Goal: Entertainment & Leisure: Consume media (video, audio)

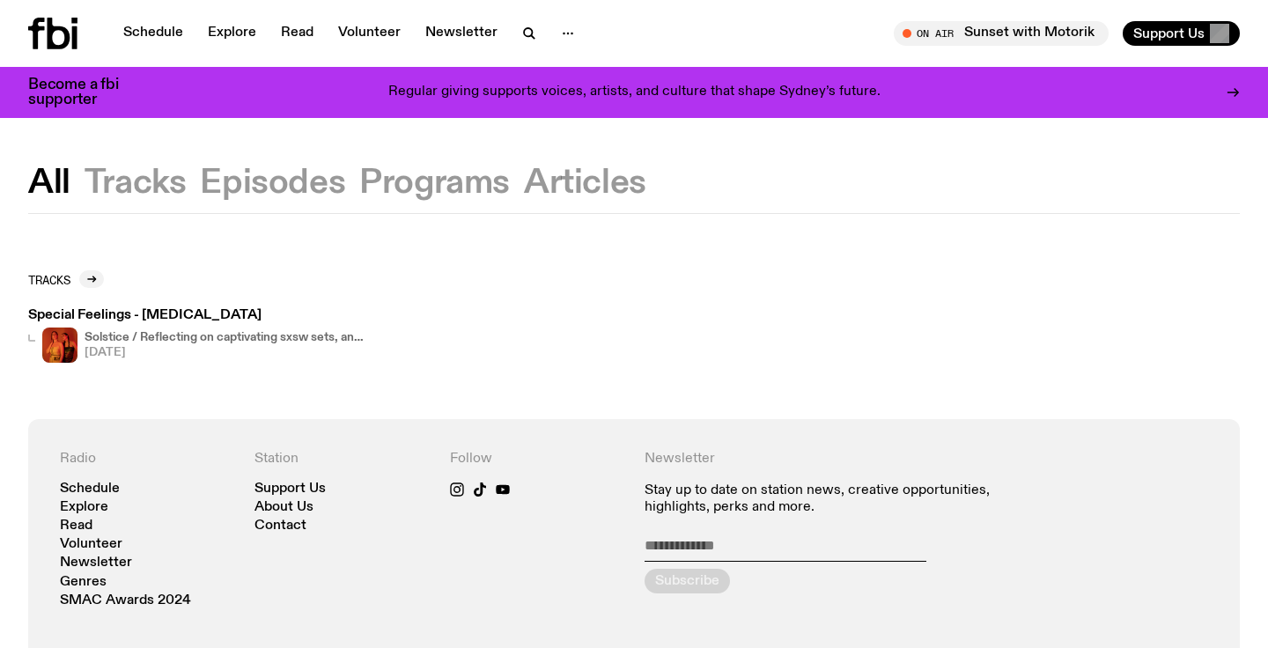
click at [65, 41] on icon at bounding box center [59, 34] width 23 height 32
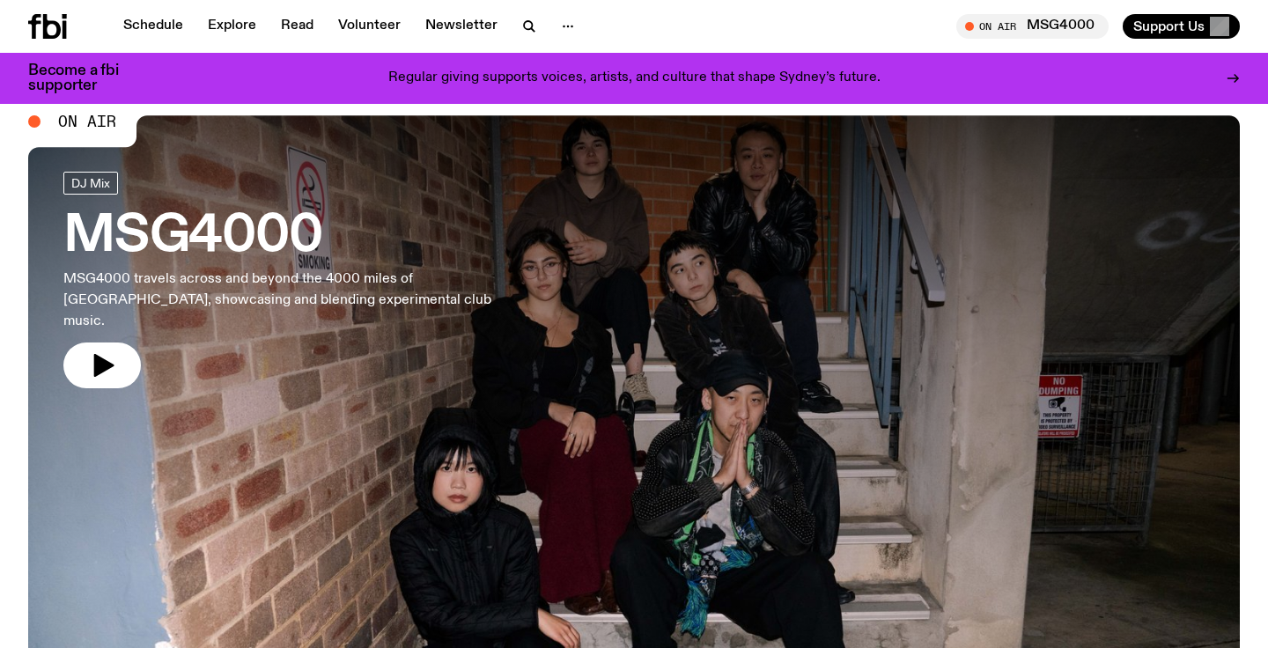
scroll to position [499, 0]
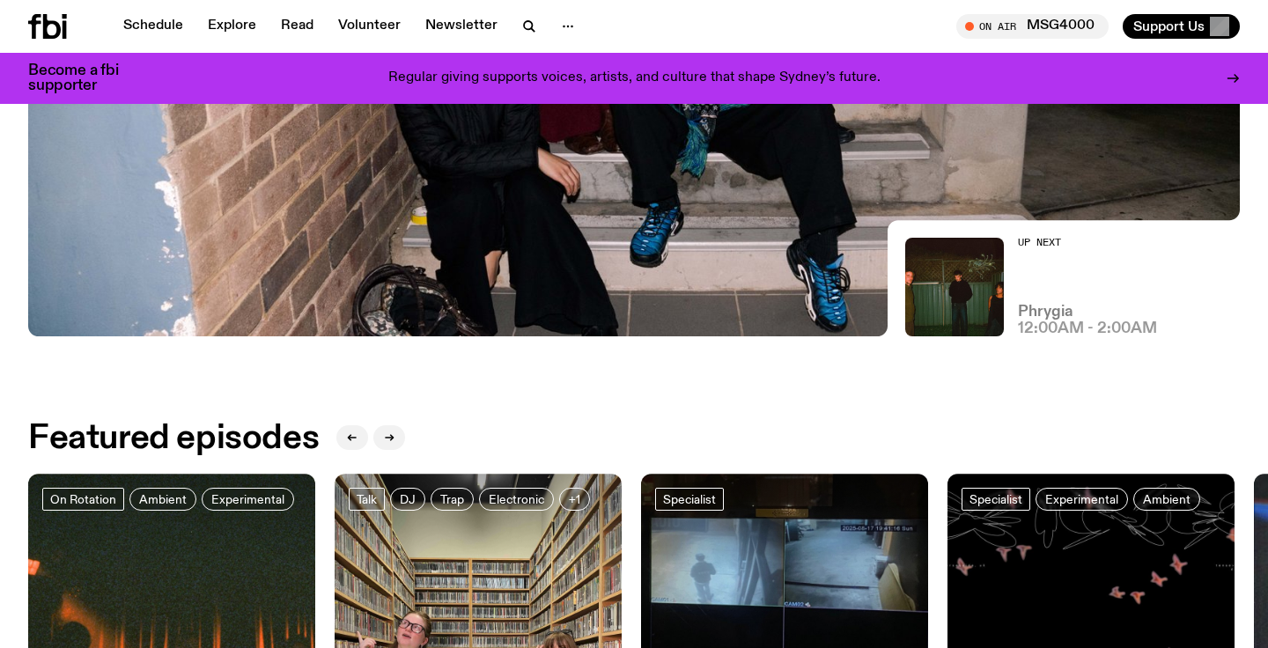
click at [1061, 314] on h3 "Phrygia" at bounding box center [1045, 312] width 55 height 15
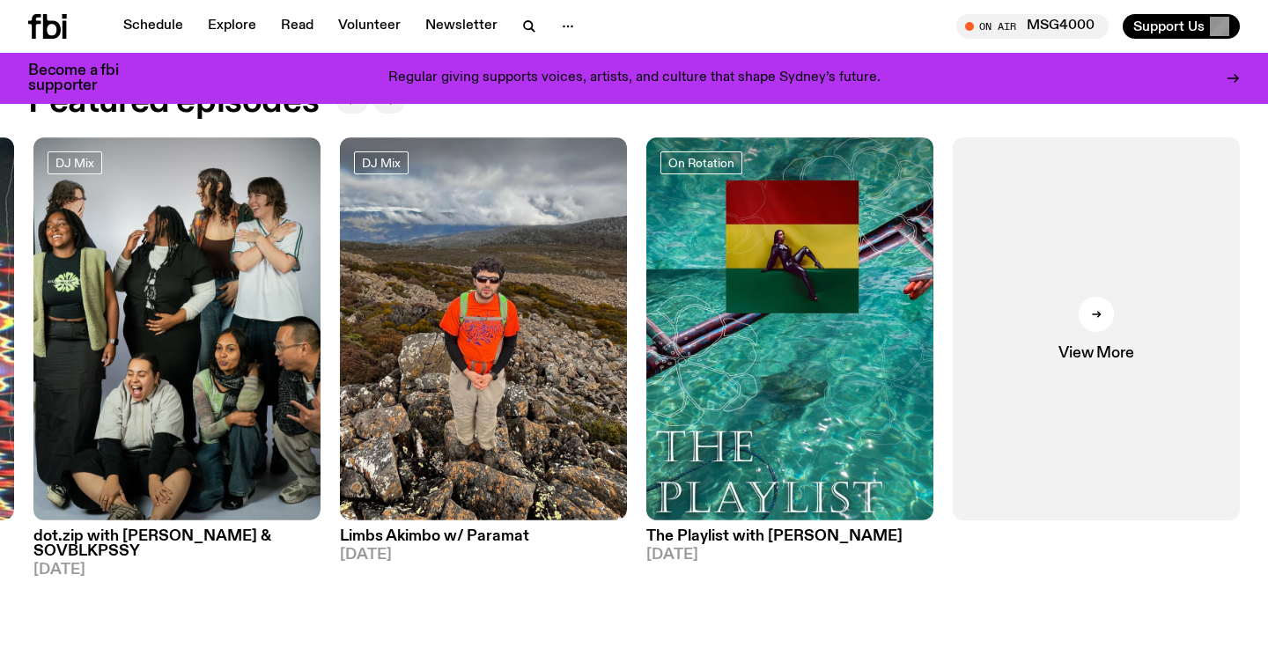
scroll to position [822, 0]
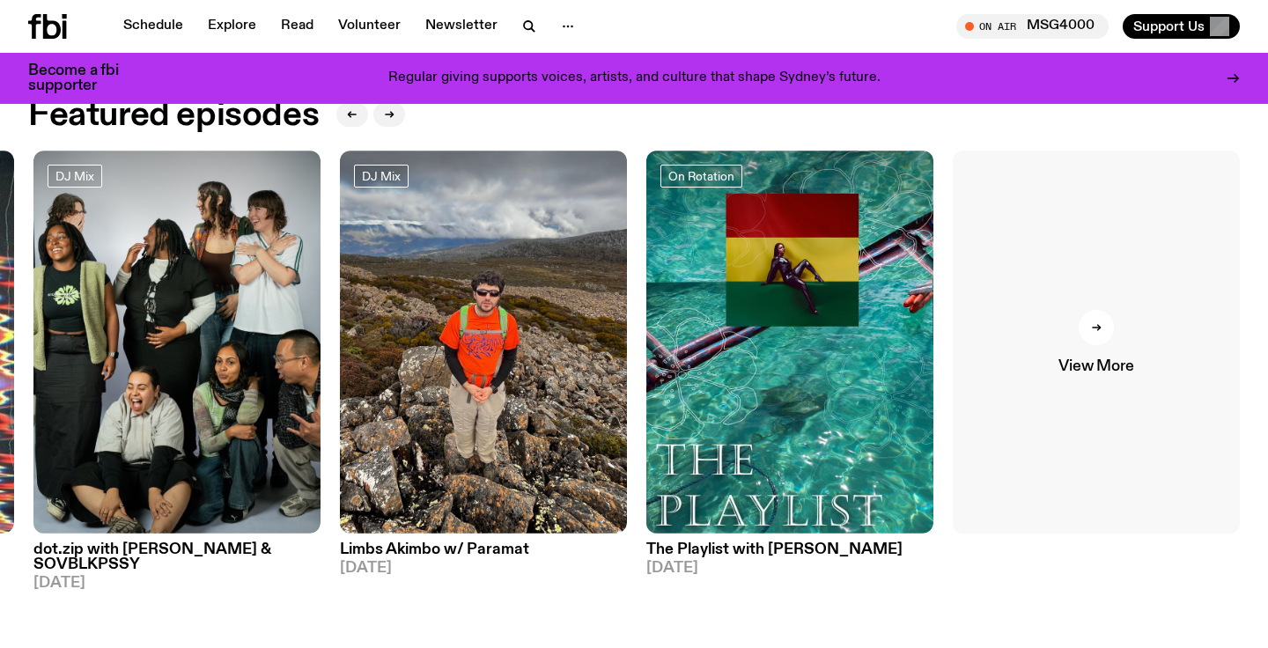
click at [1048, 332] on link "View More" at bounding box center [1096, 342] width 287 height 383
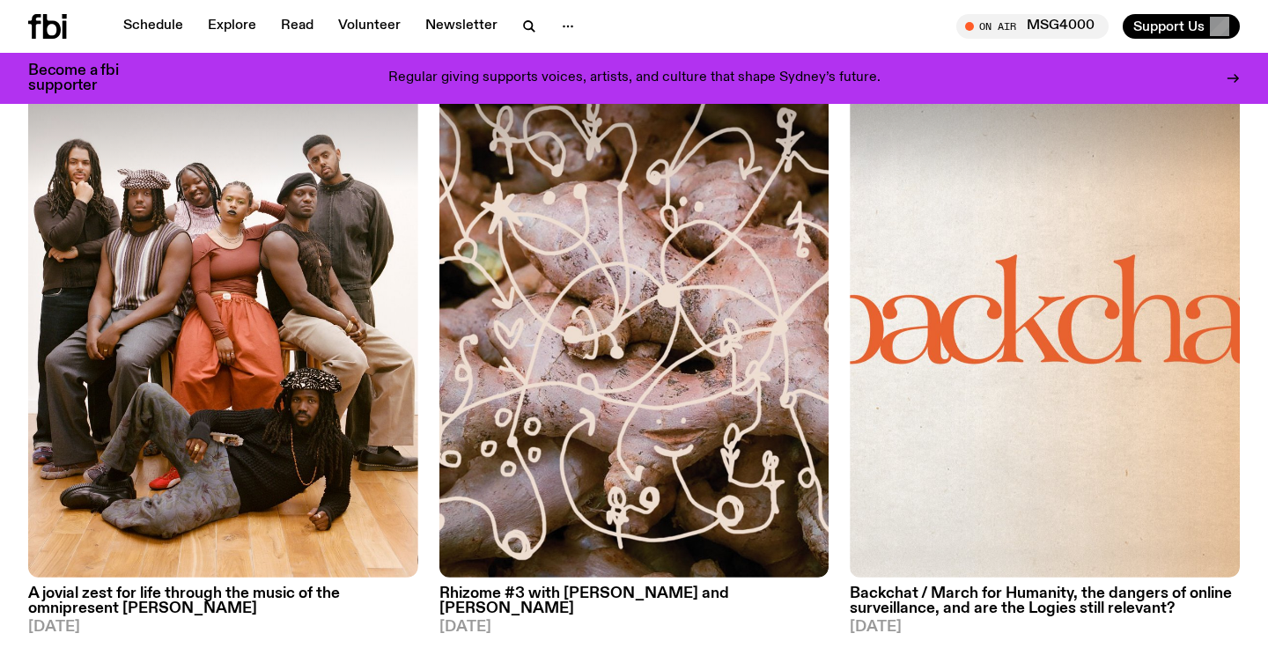
scroll to position [2065, 0]
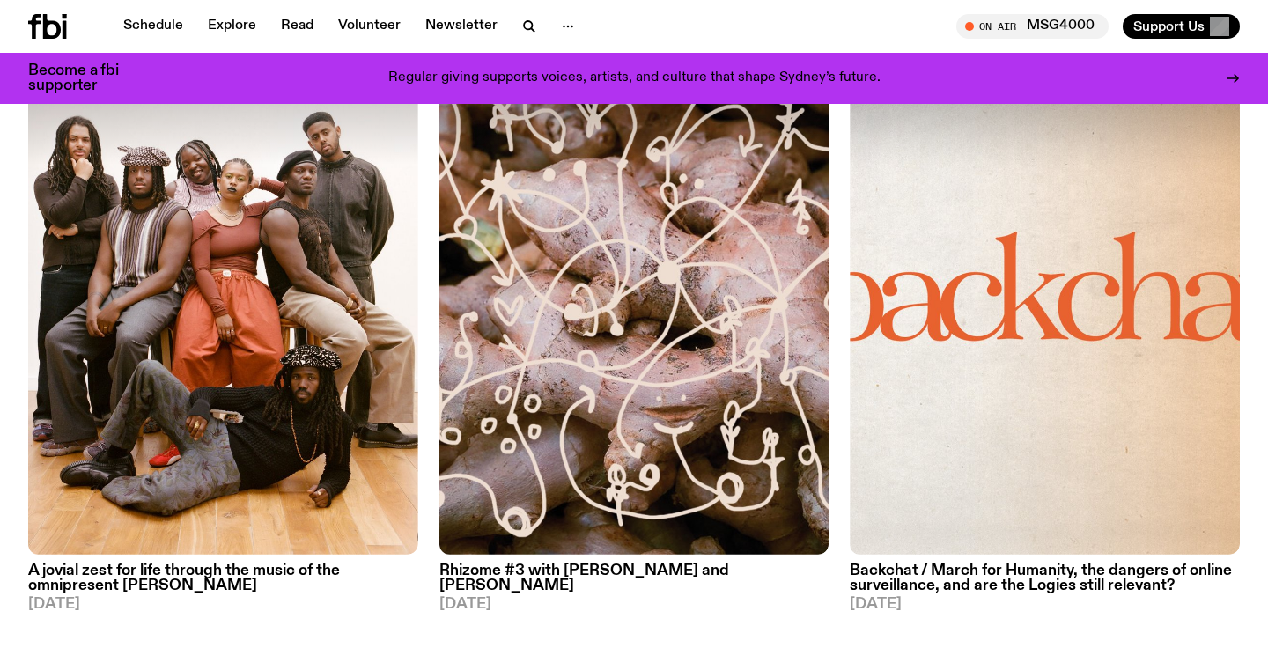
click at [266, 479] on img at bounding box center [223, 295] width 390 height 520
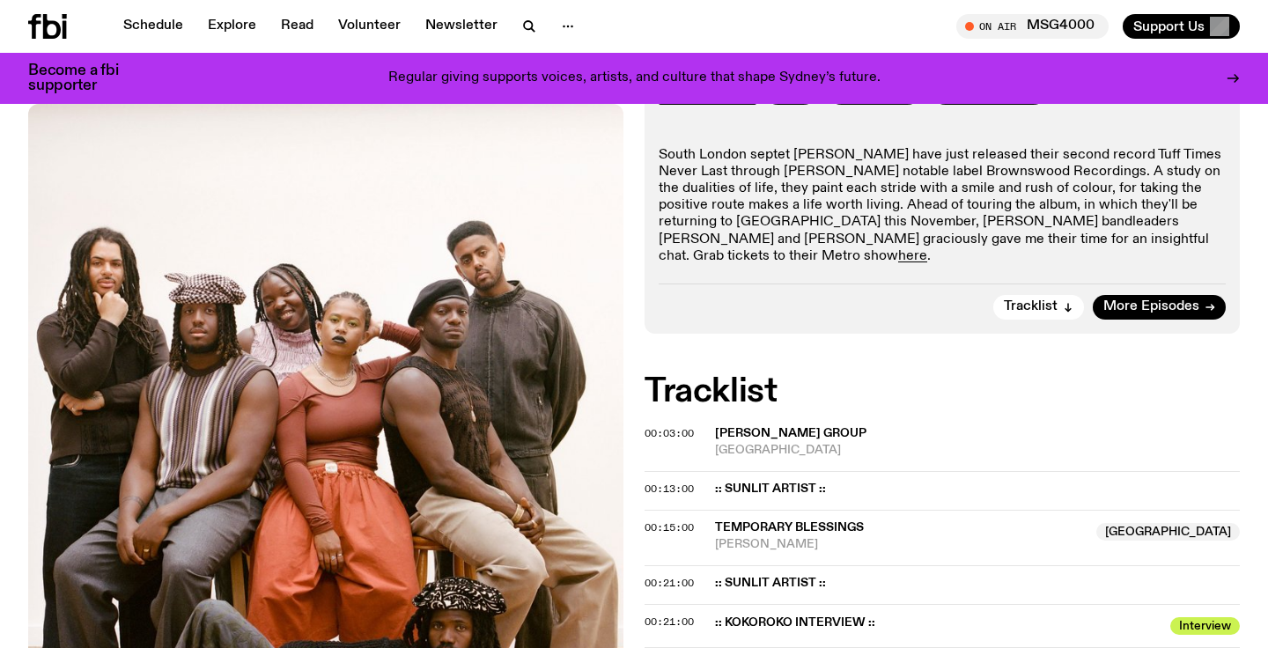
scroll to position [474, 0]
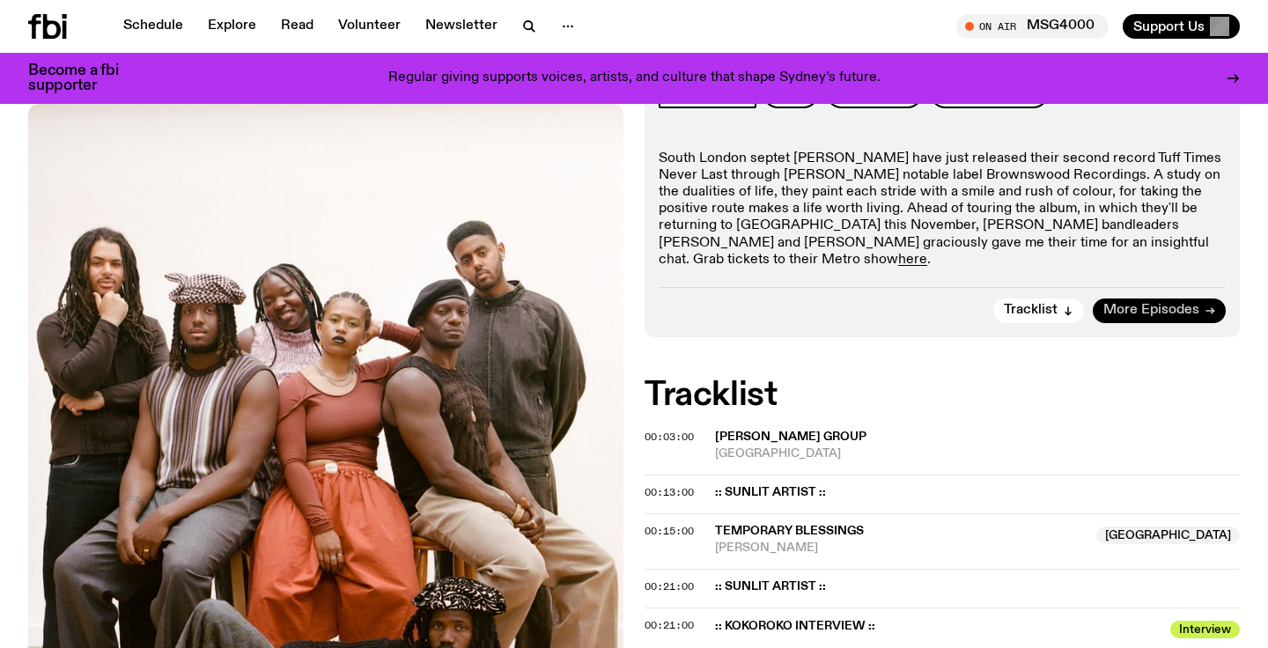
click at [1141, 304] on span "More Episodes" at bounding box center [1152, 310] width 96 height 13
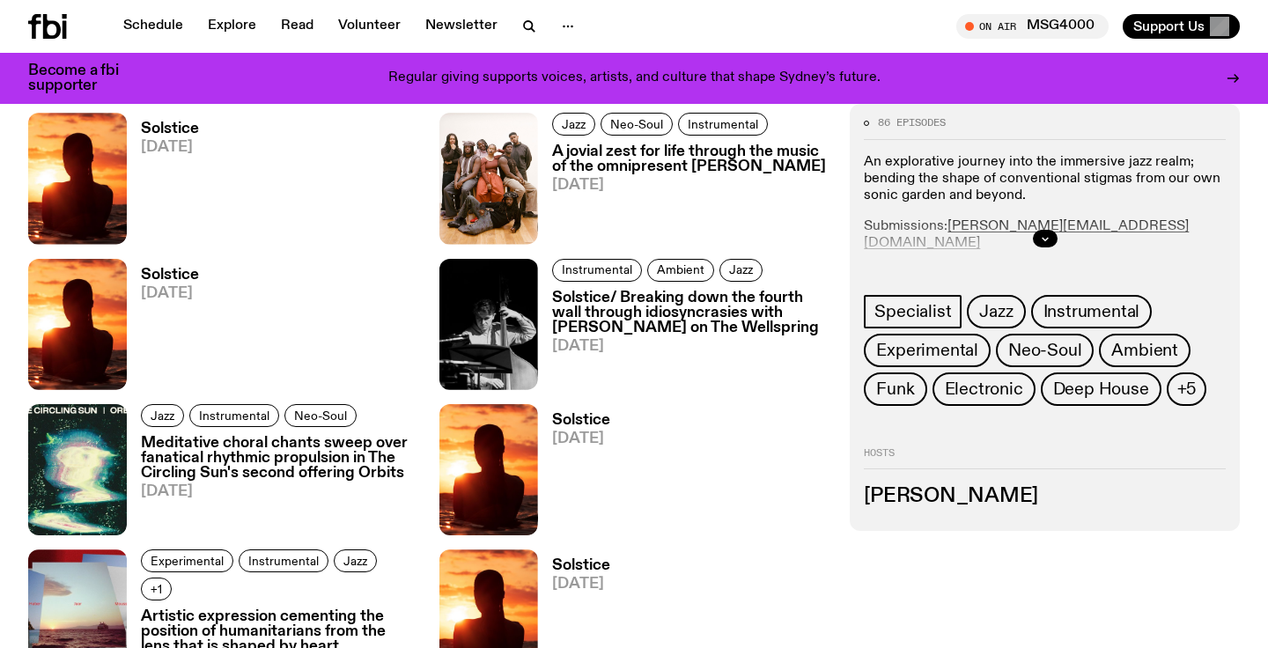
scroll to position [896, 0]
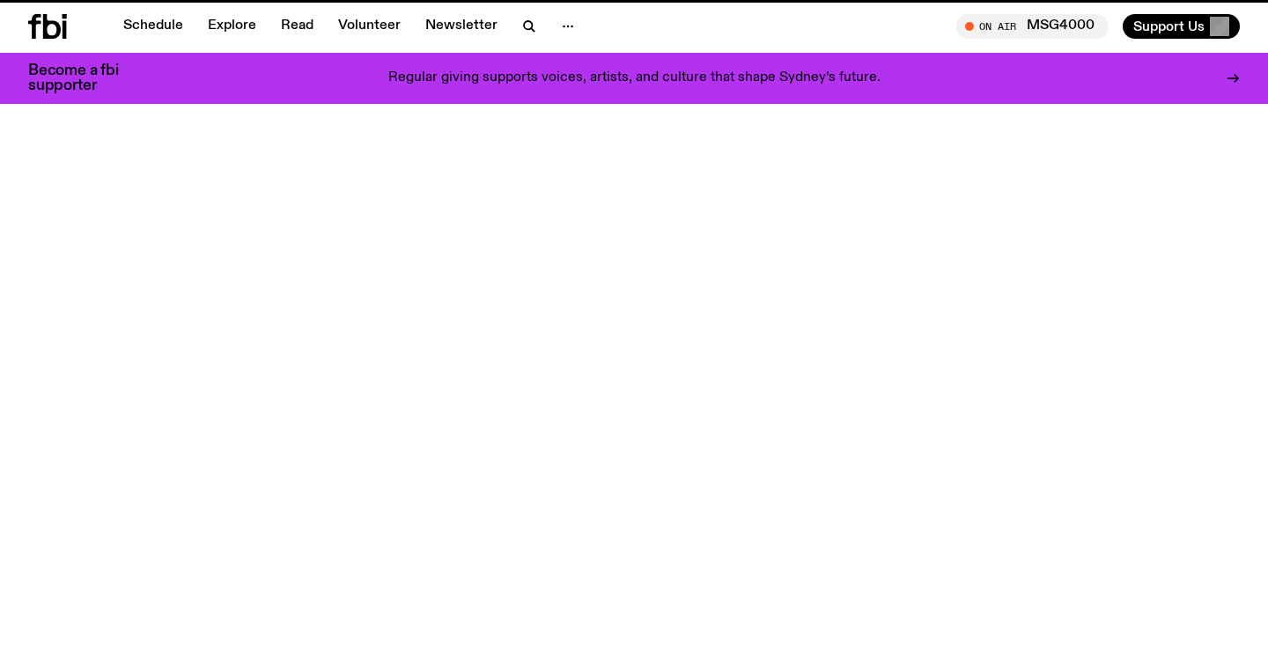
scroll to position [474, 0]
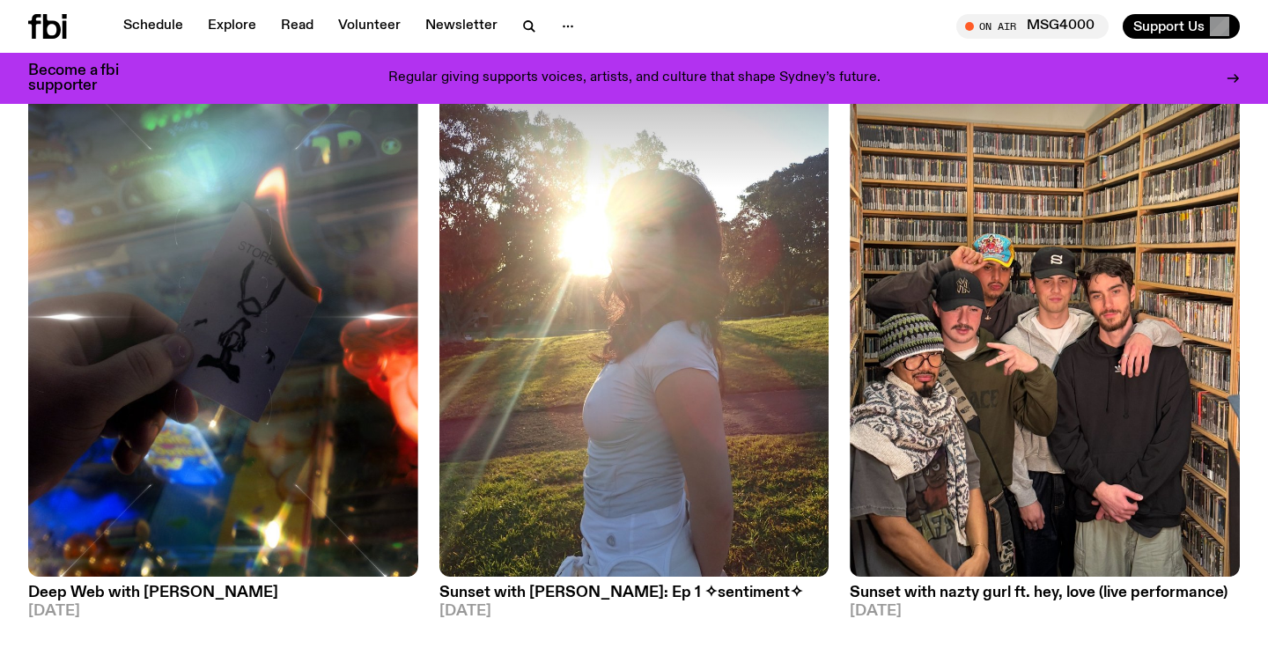
scroll to position [2677, 0]
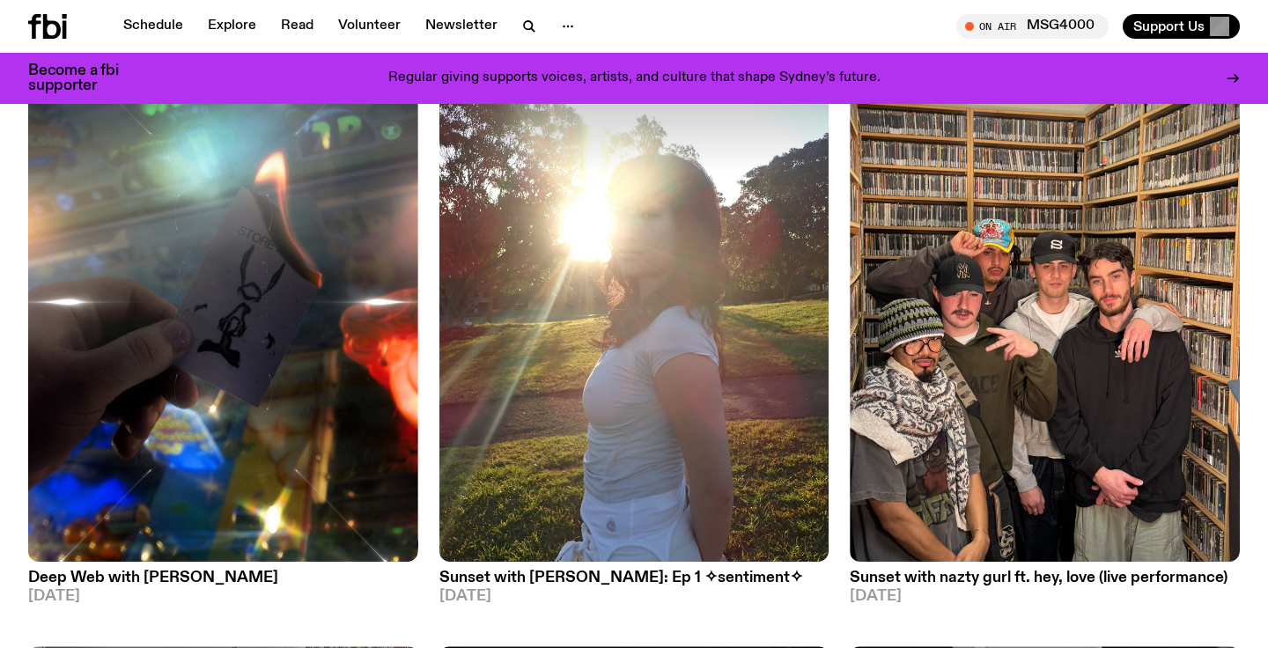
click at [908, 431] on img at bounding box center [1045, 302] width 390 height 520
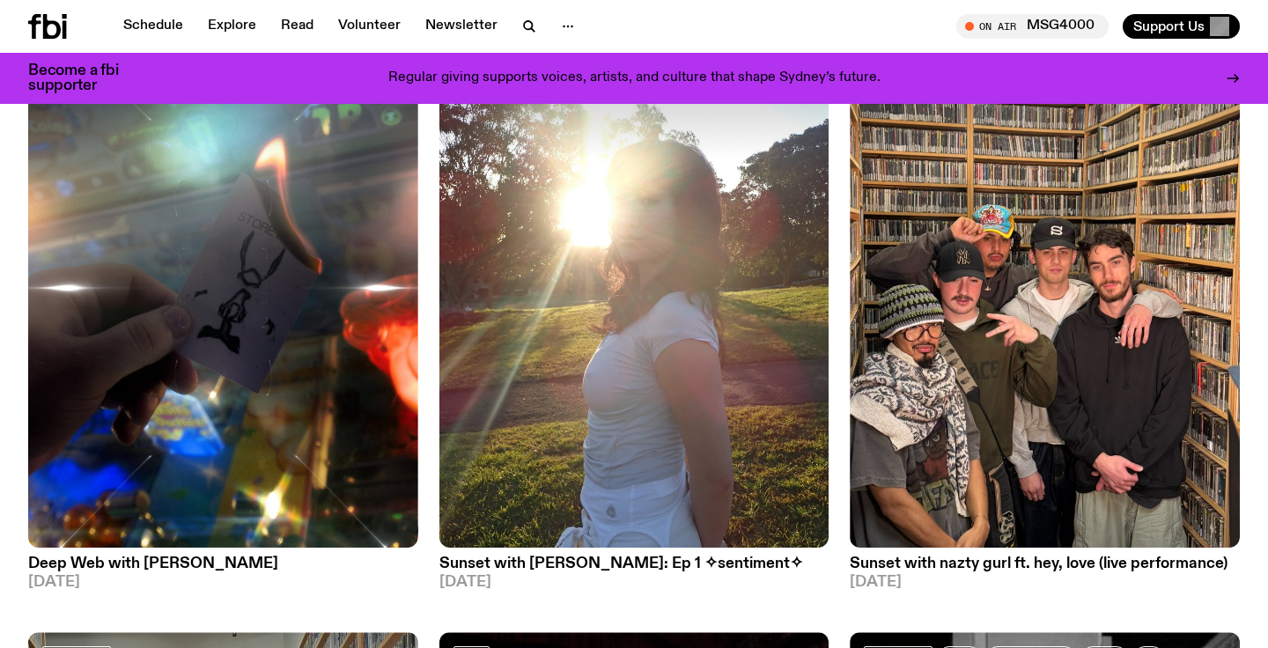
scroll to position [2696, 0]
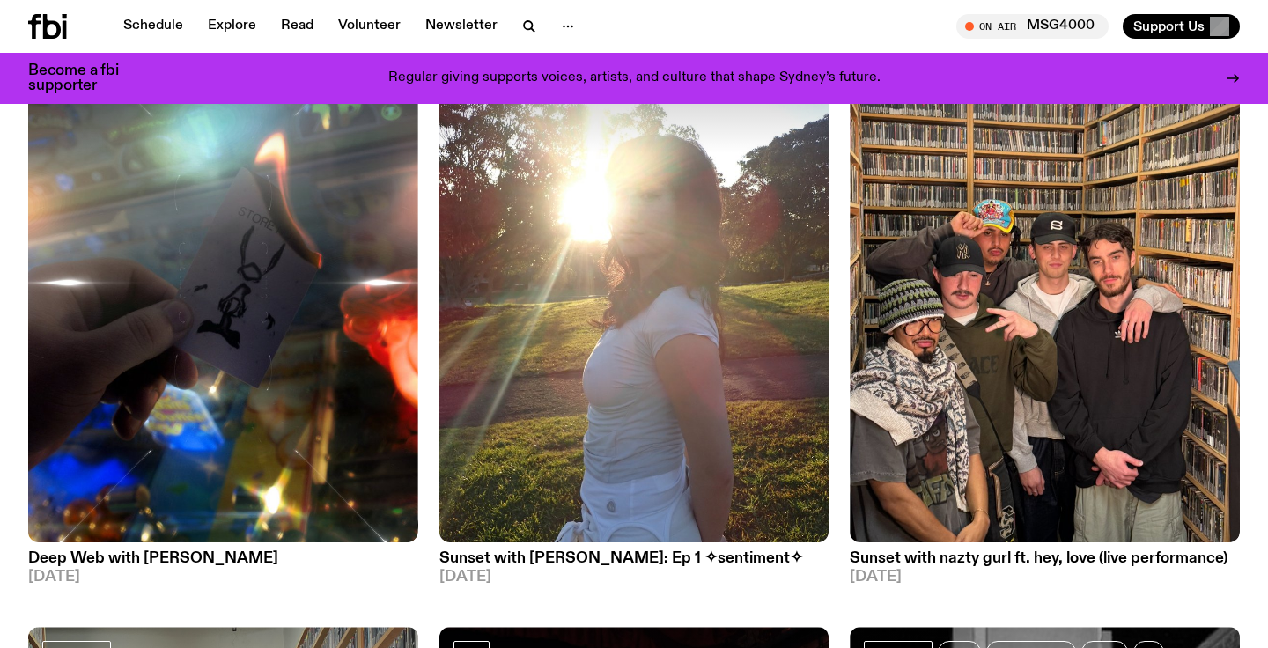
click at [540, 454] on img at bounding box center [635, 283] width 390 height 520
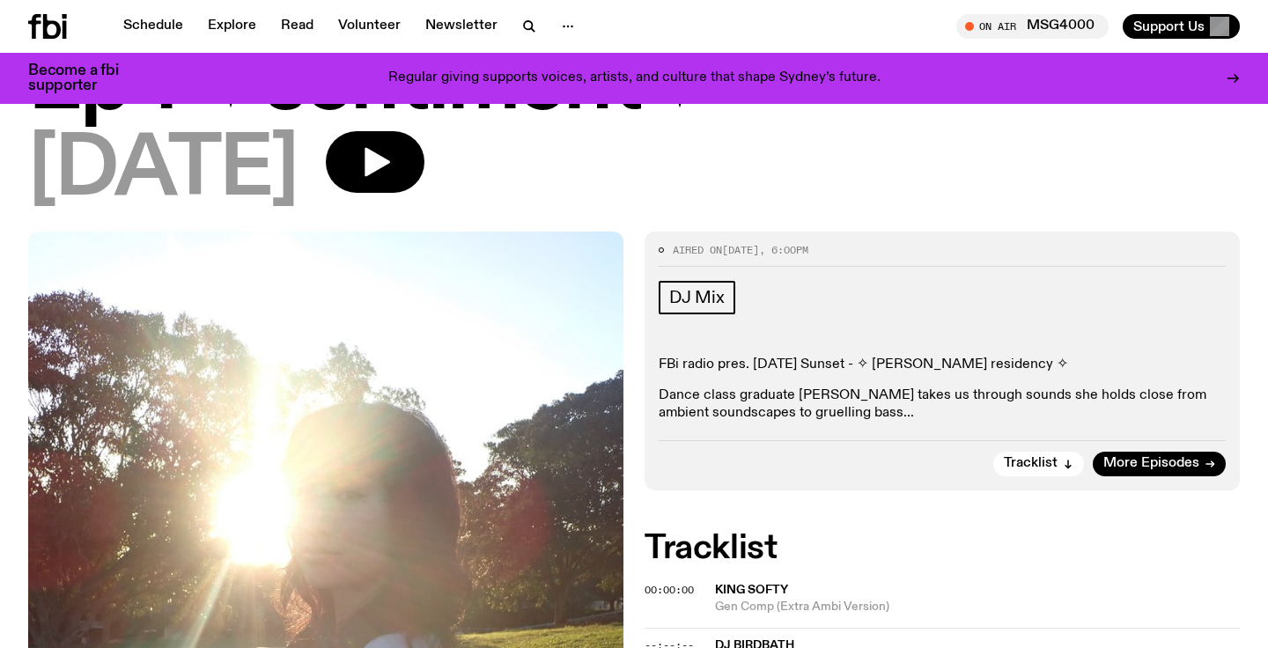
scroll to position [207, 0]
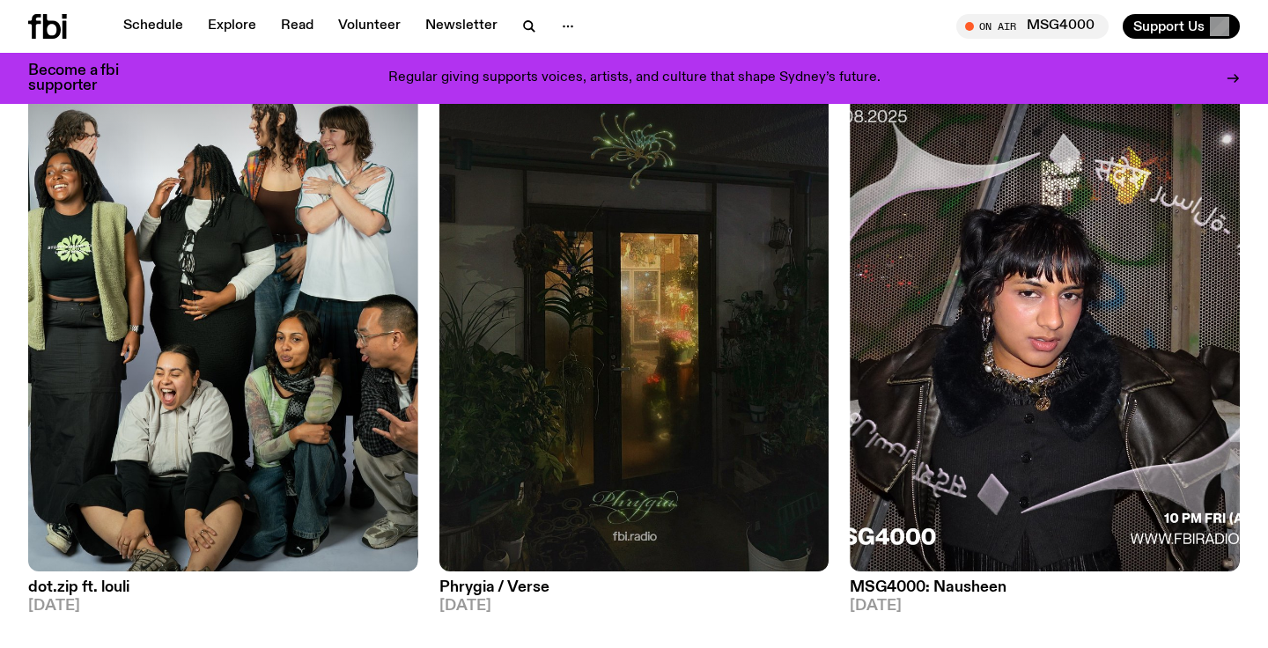
scroll to position [3954, 0]
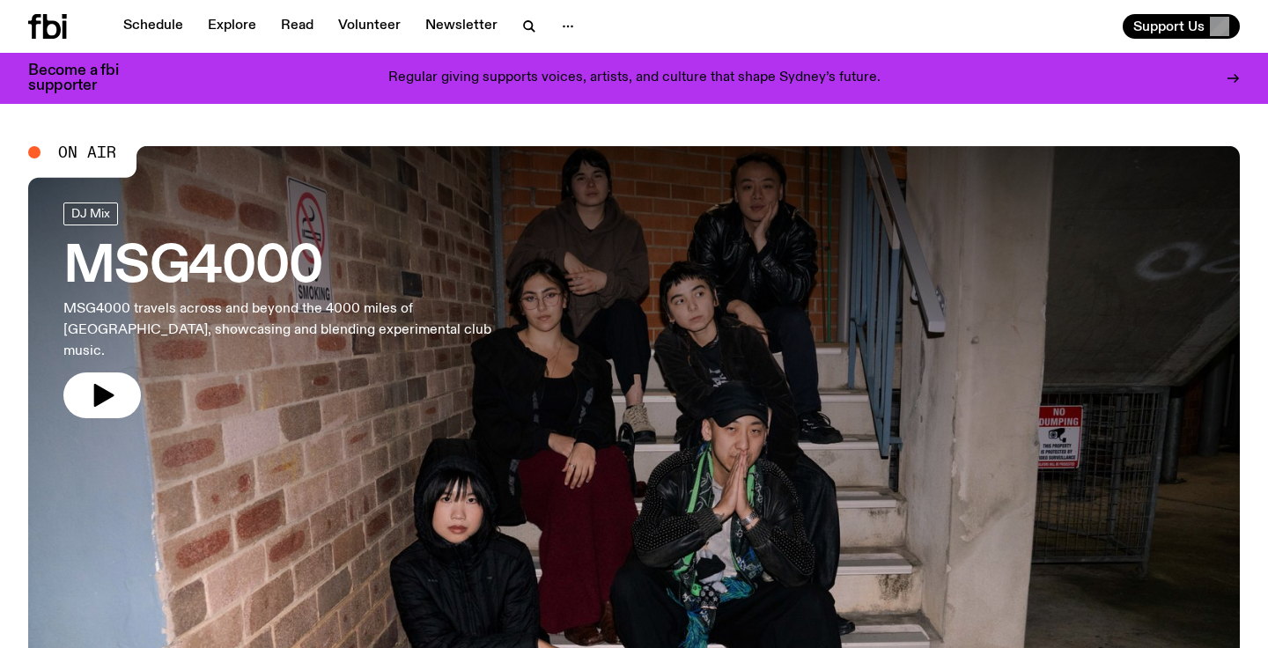
scroll to position [522, 0]
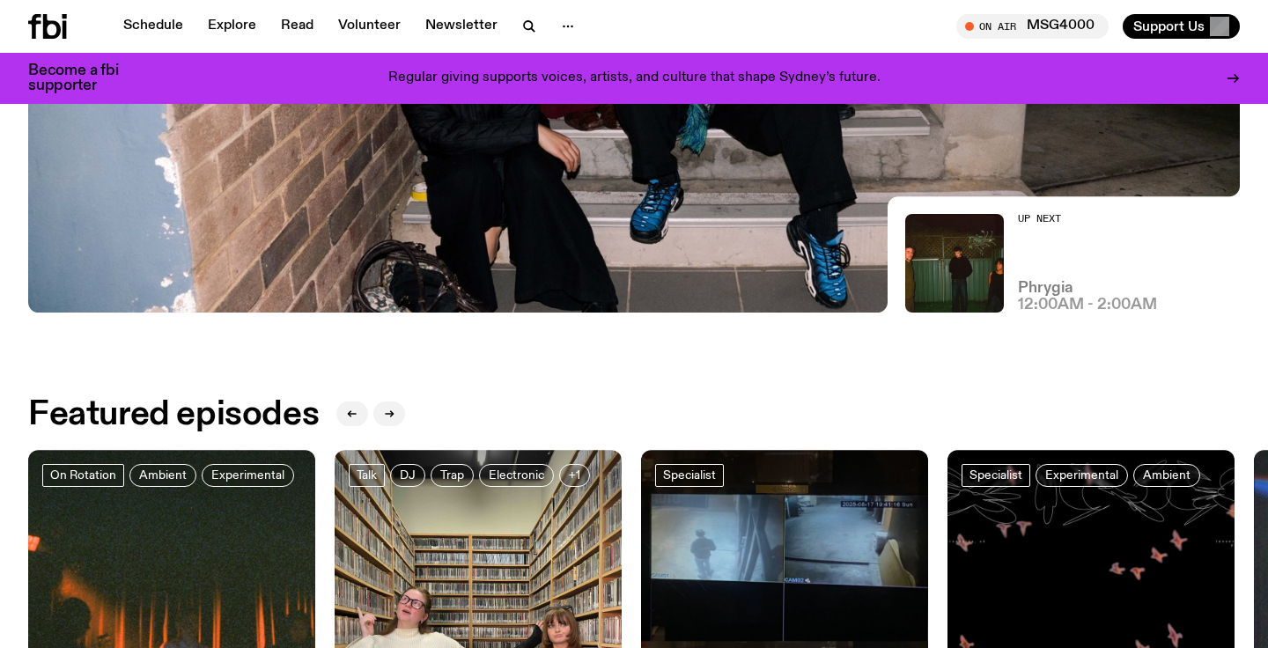
click at [1035, 290] on h3 "Phrygia" at bounding box center [1045, 288] width 55 height 15
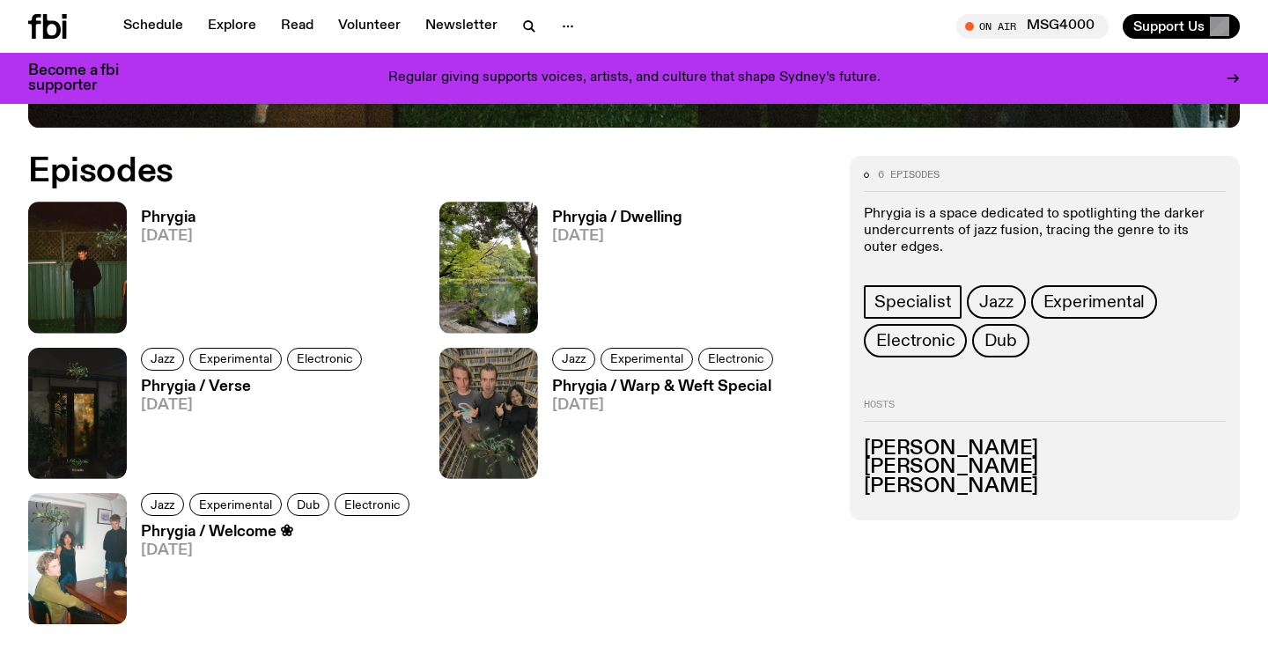
scroll to position [779, 0]
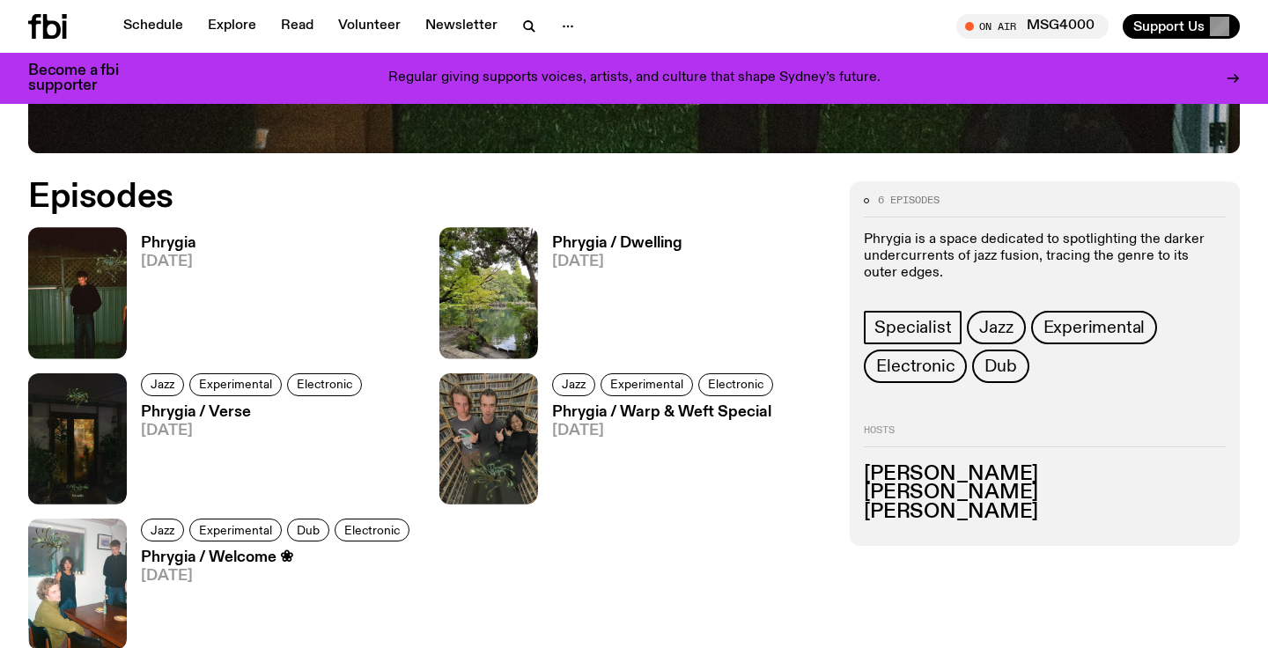
click at [602, 231] on div "Phrygia / Dwelling 09.08.25" at bounding box center [610, 292] width 144 height 131
click at [600, 244] on h3 "Phrygia / Dwelling" at bounding box center [617, 243] width 130 height 15
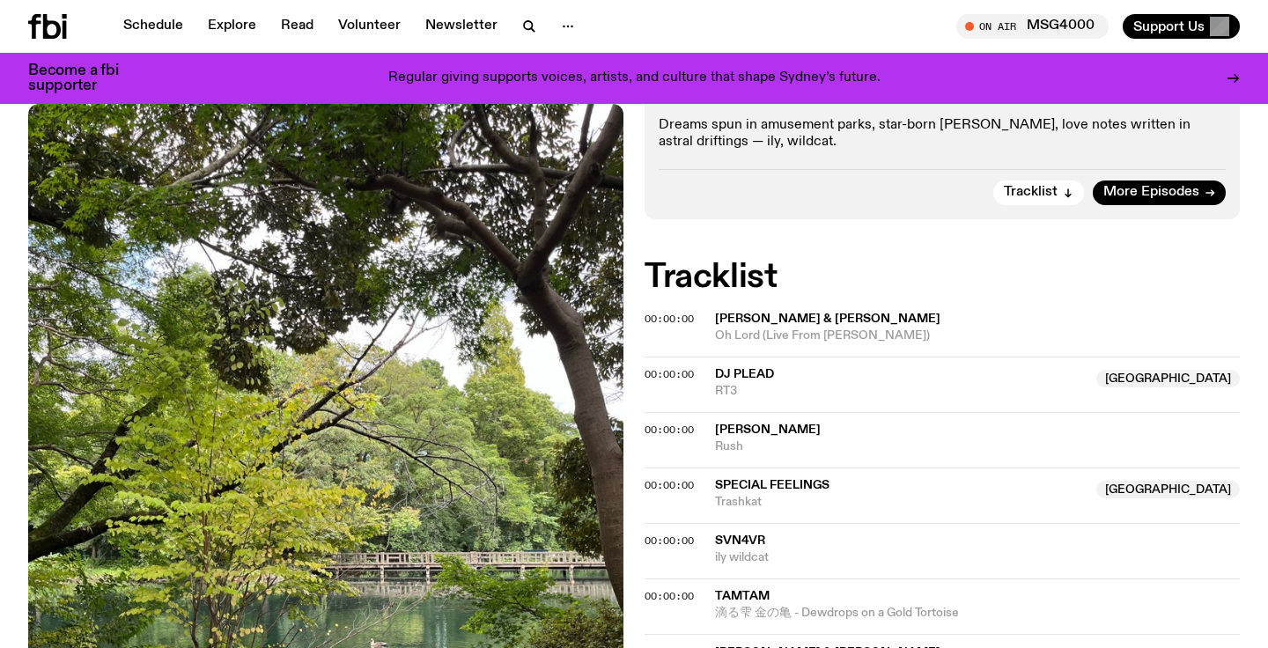
scroll to position [350, 0]
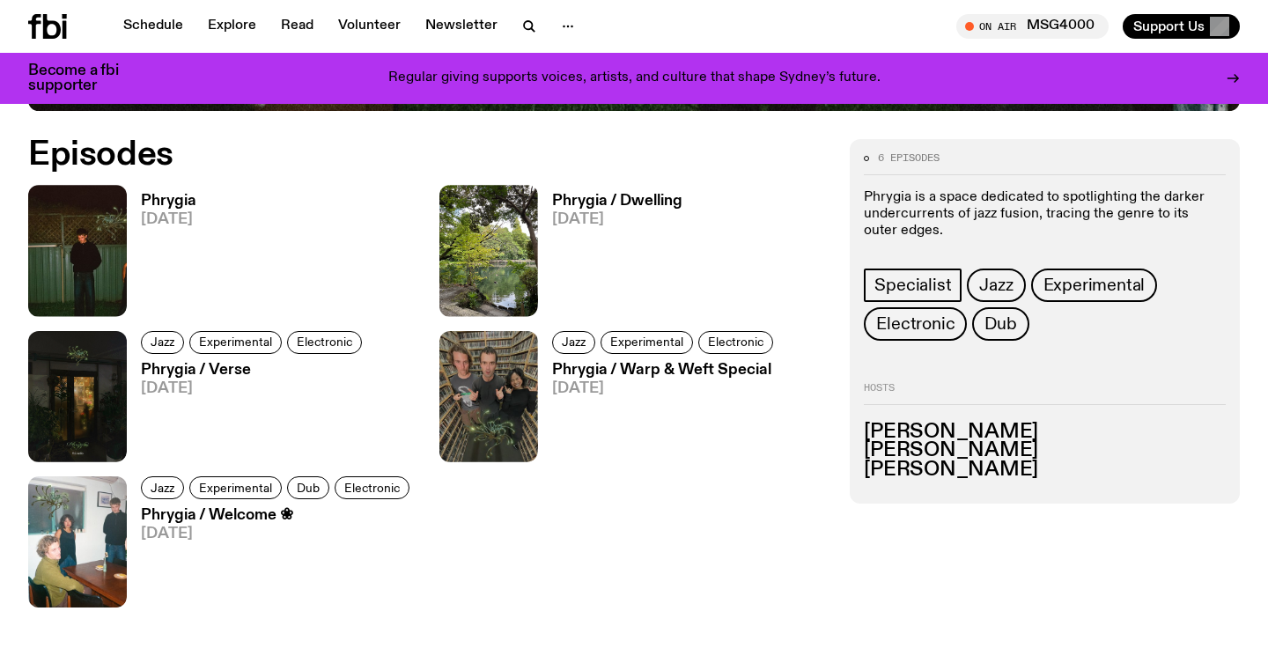
scroll to position [832, 0]
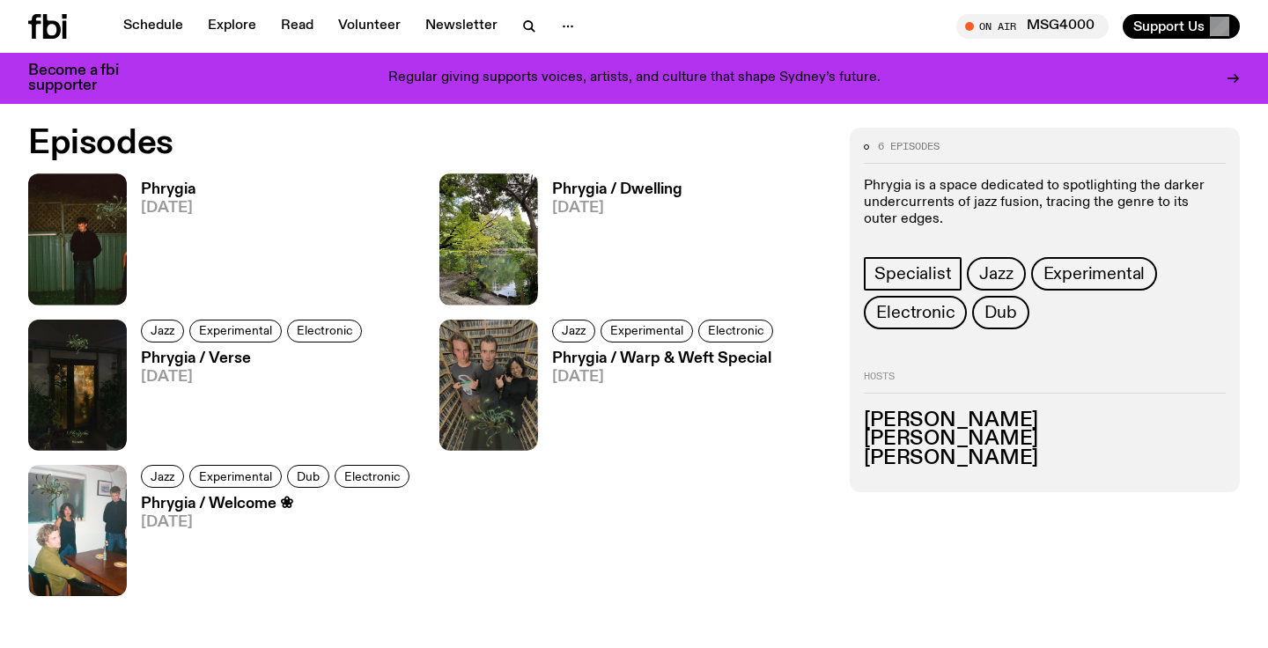
click at [172, 189] on h3 "Phrygia" at bounding box center [168, 189] width 55 height 15
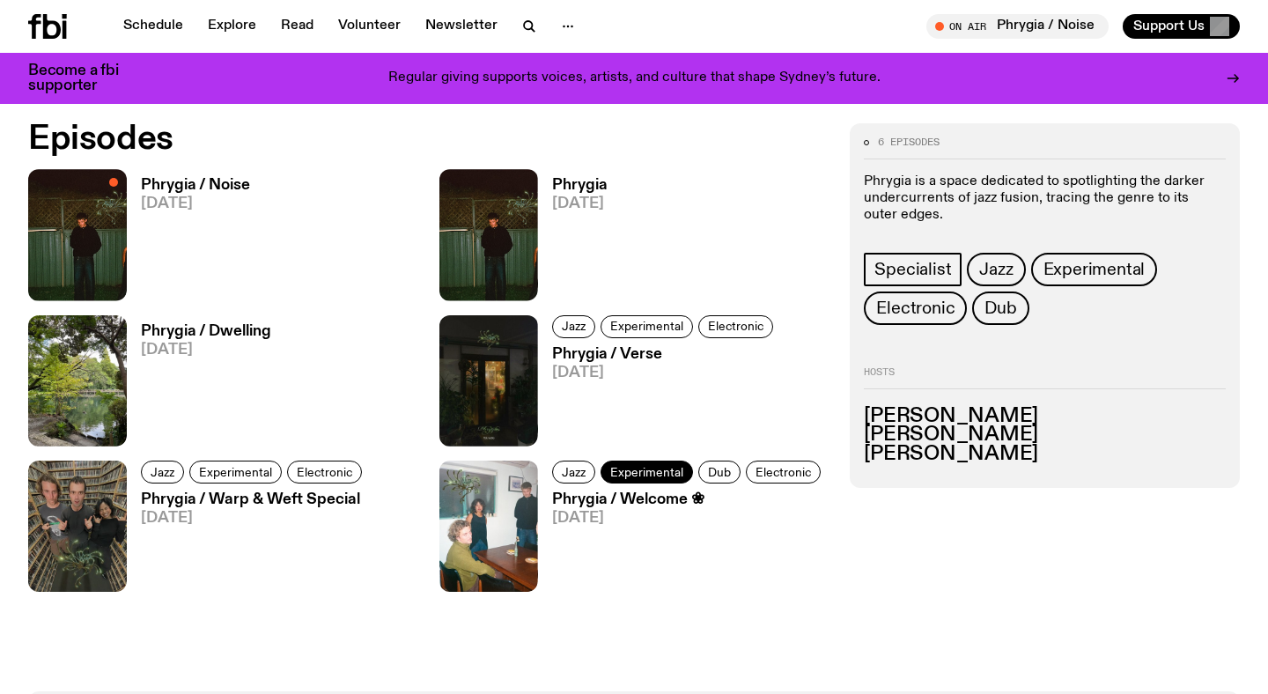
scroll to position [762, 0]
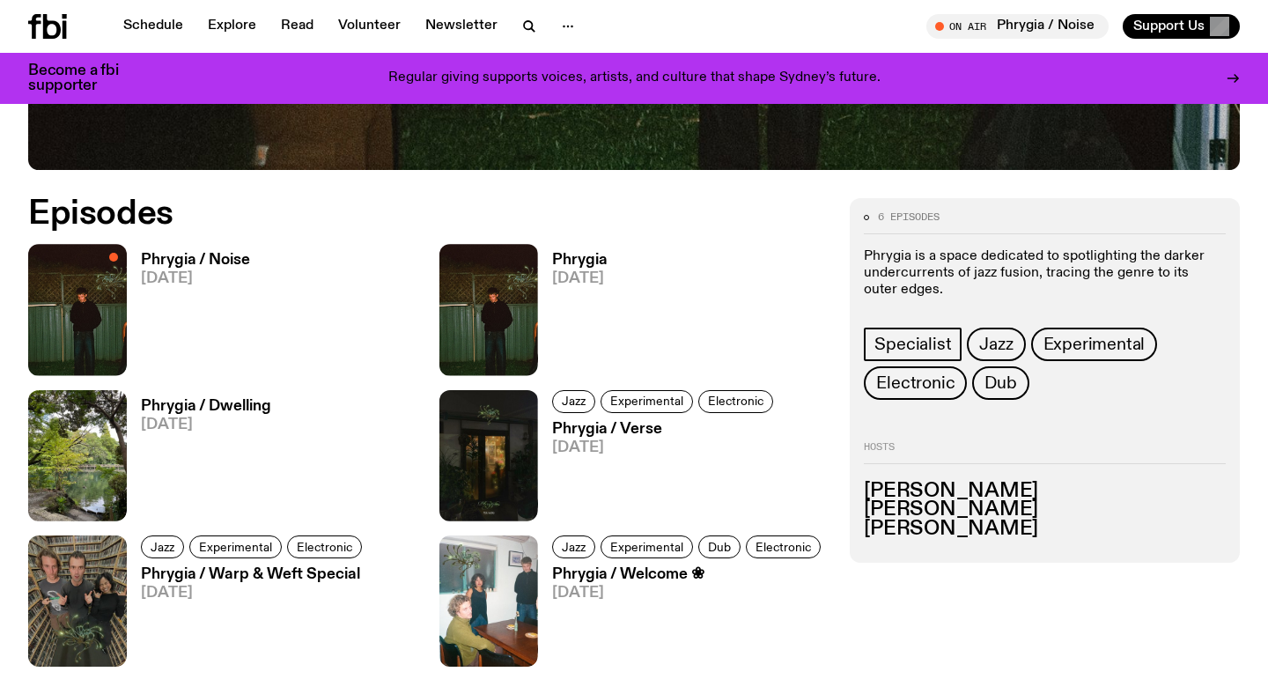
click at [221, 266] on h3 "Phrygia / Noise" at bounding box center [195, 260] width 109 height 15
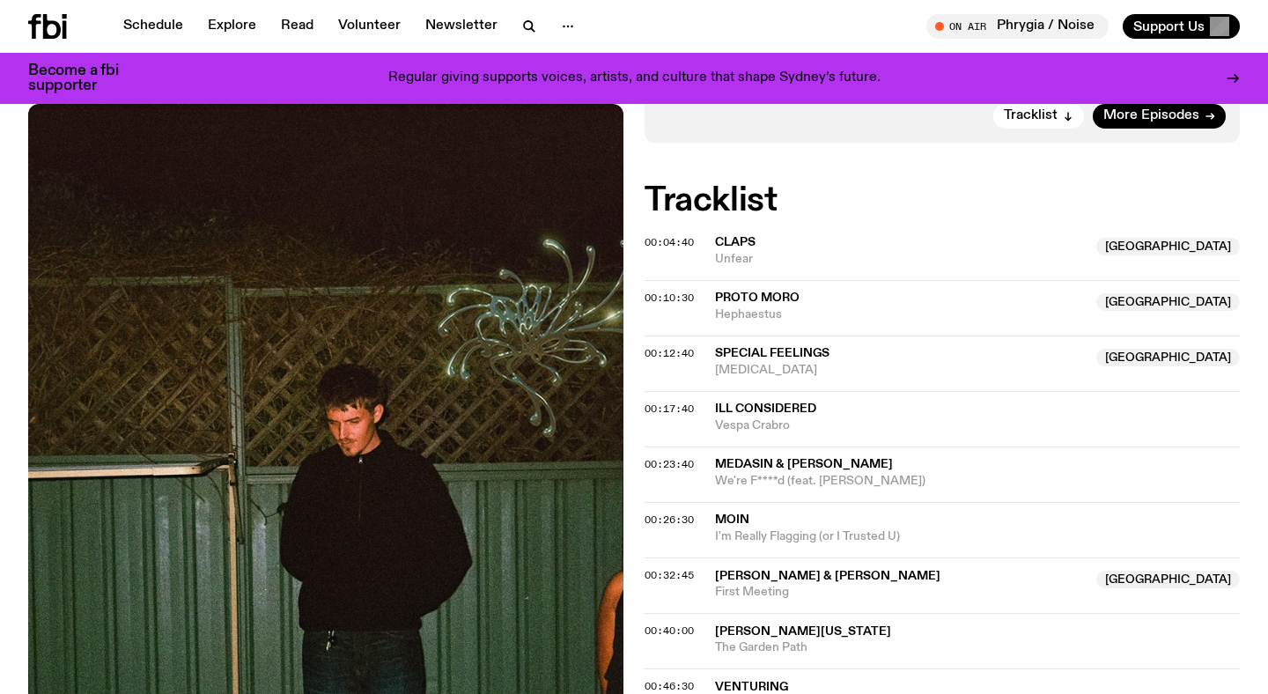
scroll to position [52, 0]
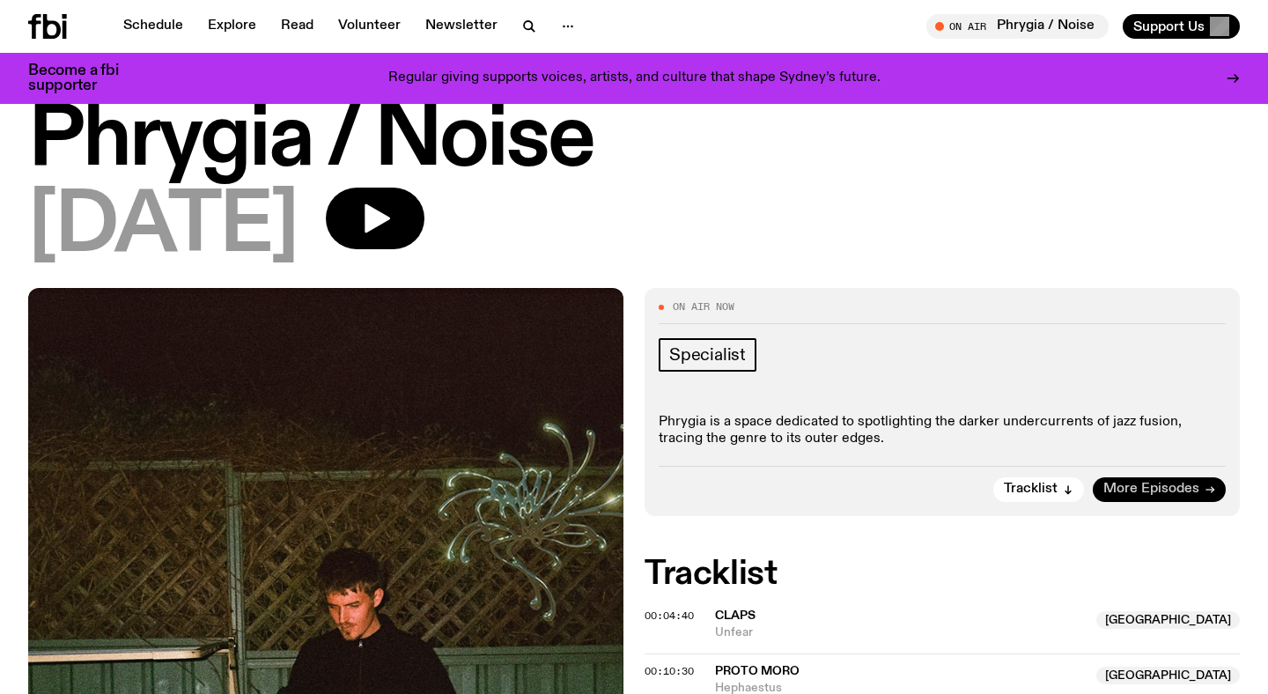
click at [1152, 496] on span "More Episodes" at bounding box center [1152, 489] width 96 height 13
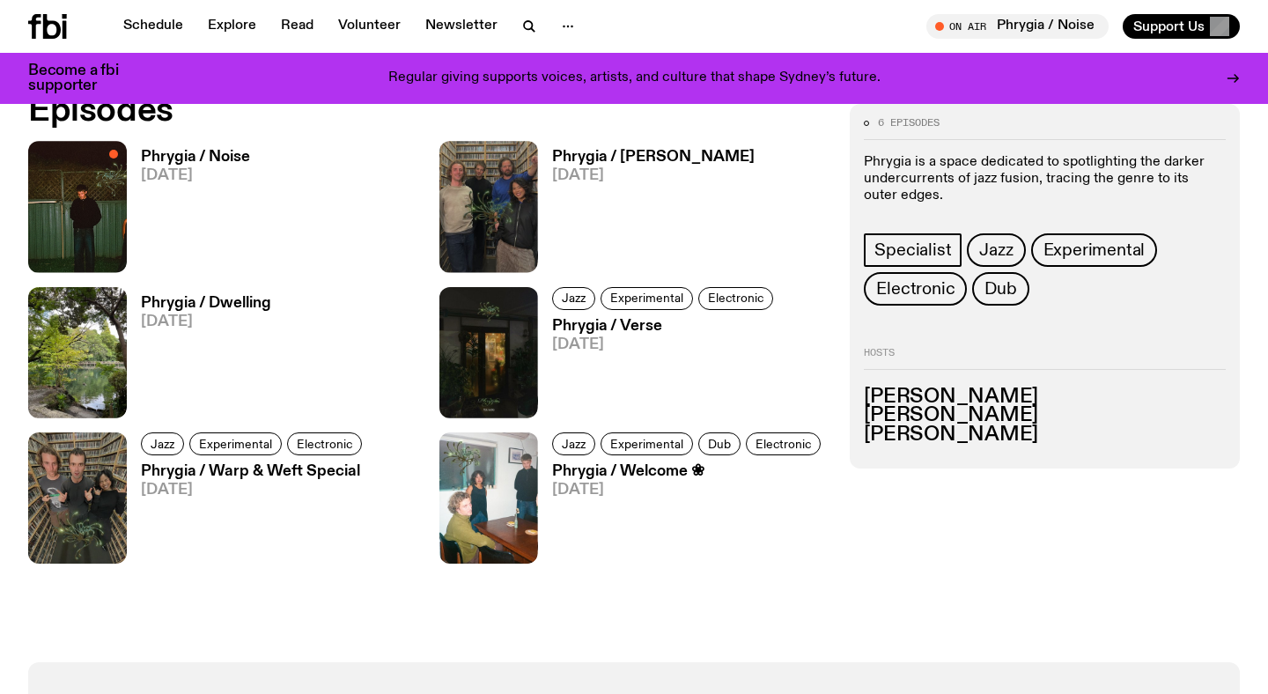
scroll to position [872, 0]
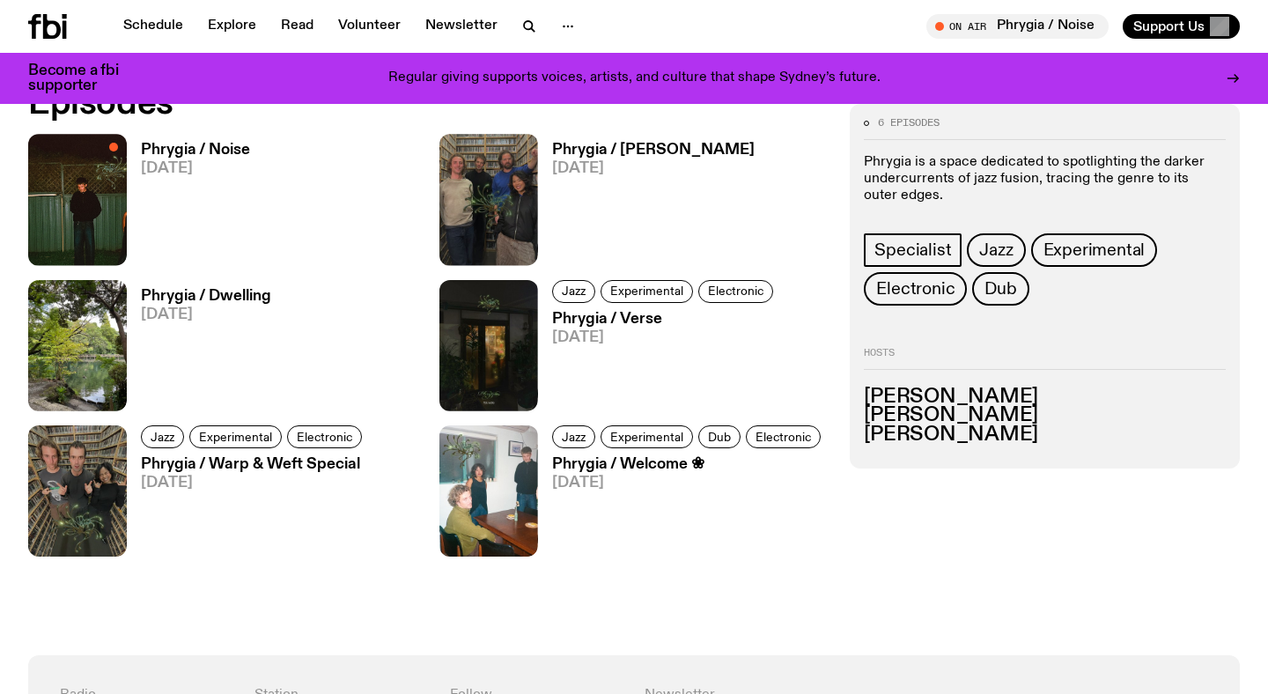
click at [598, 156] on h3 "Phrygia / Laurence Pike" at bounding box center [653, 150] width 203 height 15
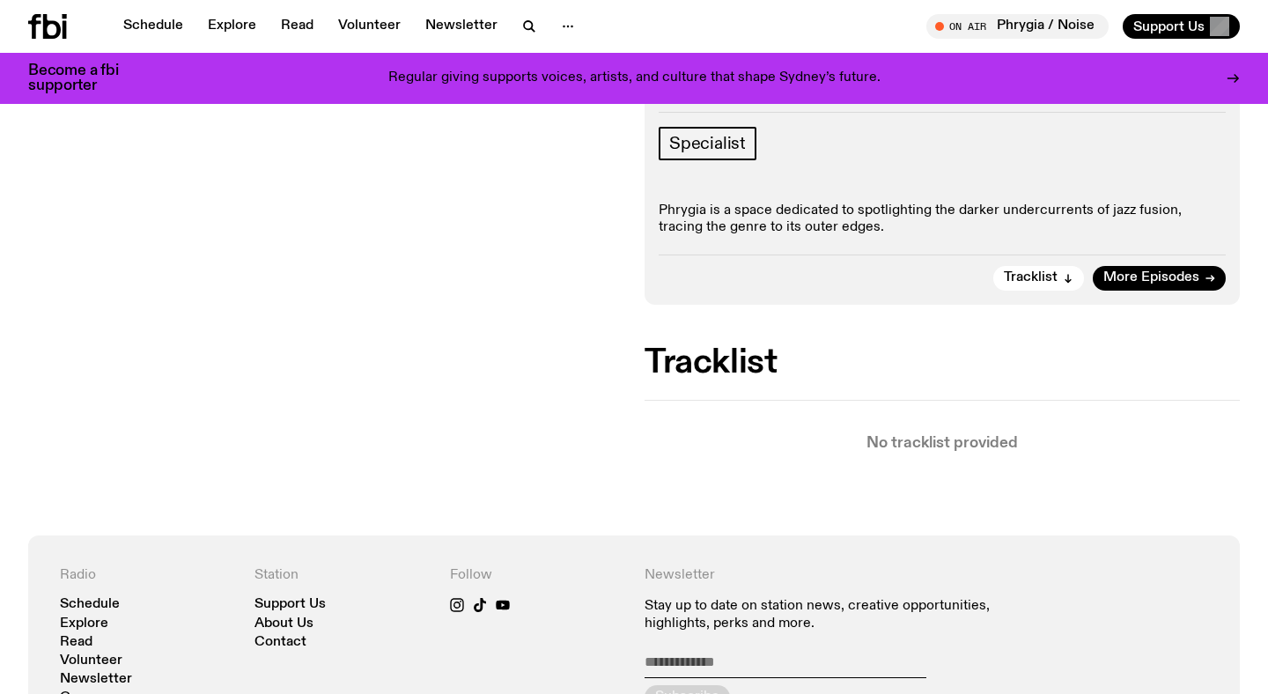
scroll to position [284, 0]
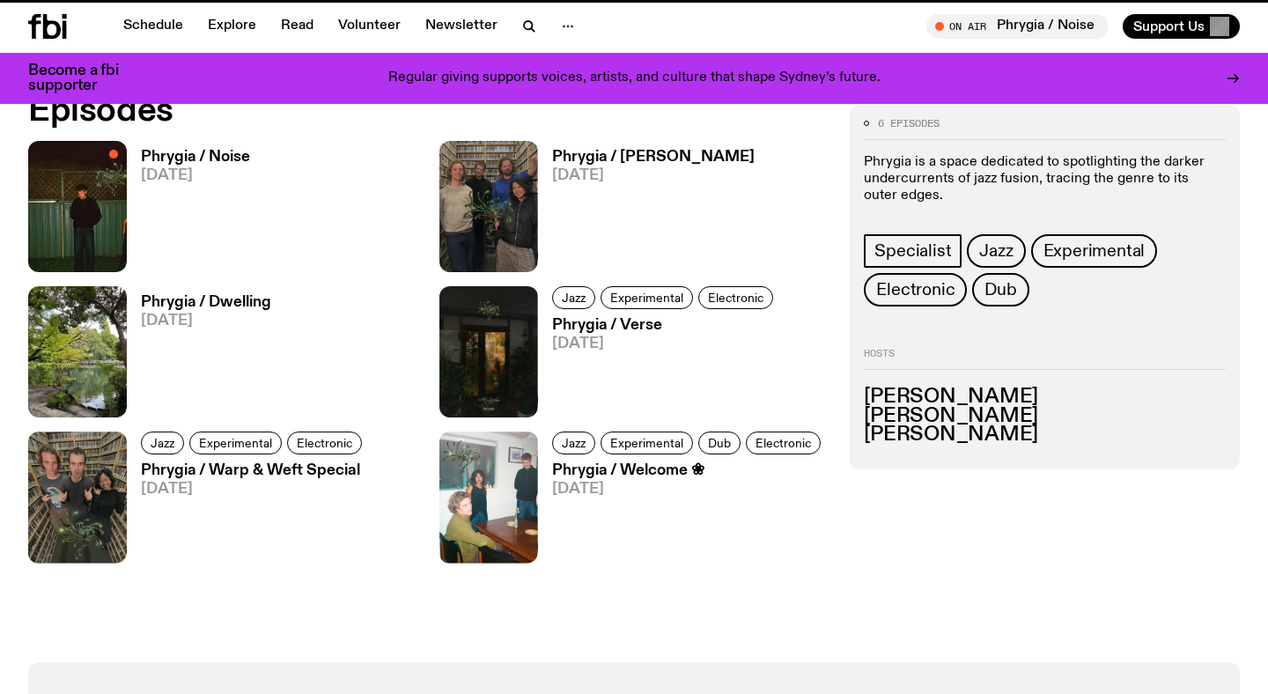
scroll to position [864, 0]
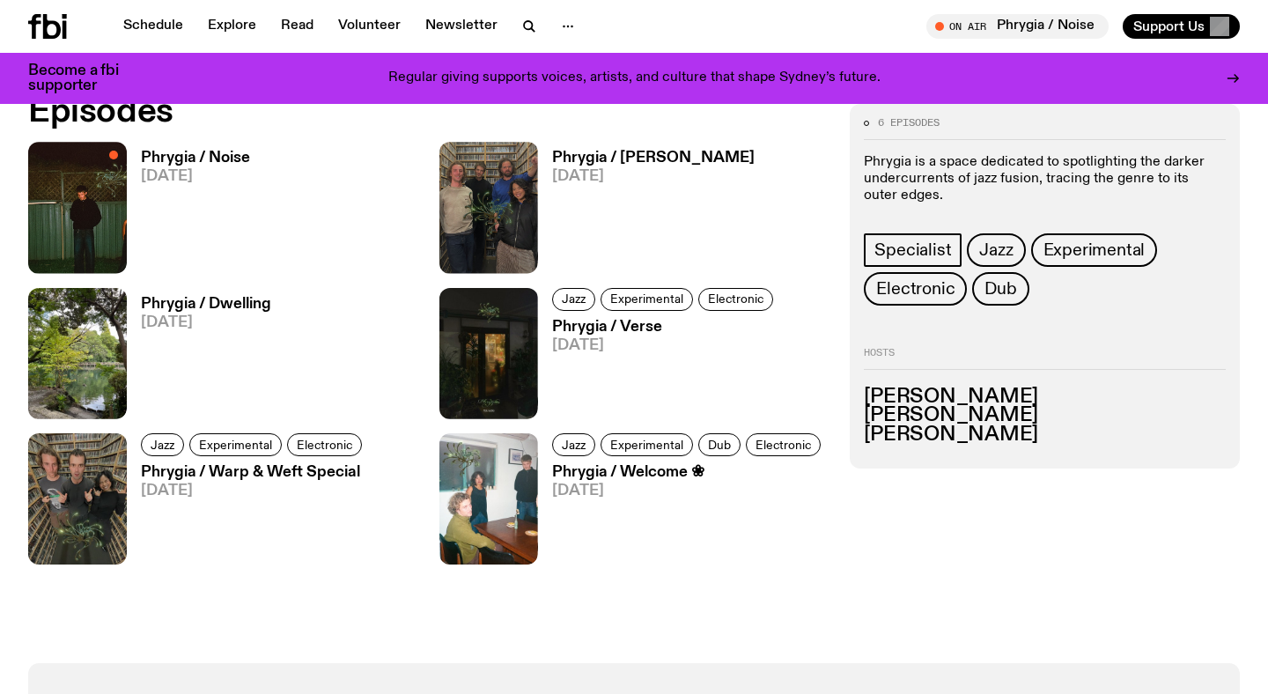
click at [660, 155] on h3 "Phrygia / [PERSON_NAME]" at bounding box center [653, 158] width 203 height 15
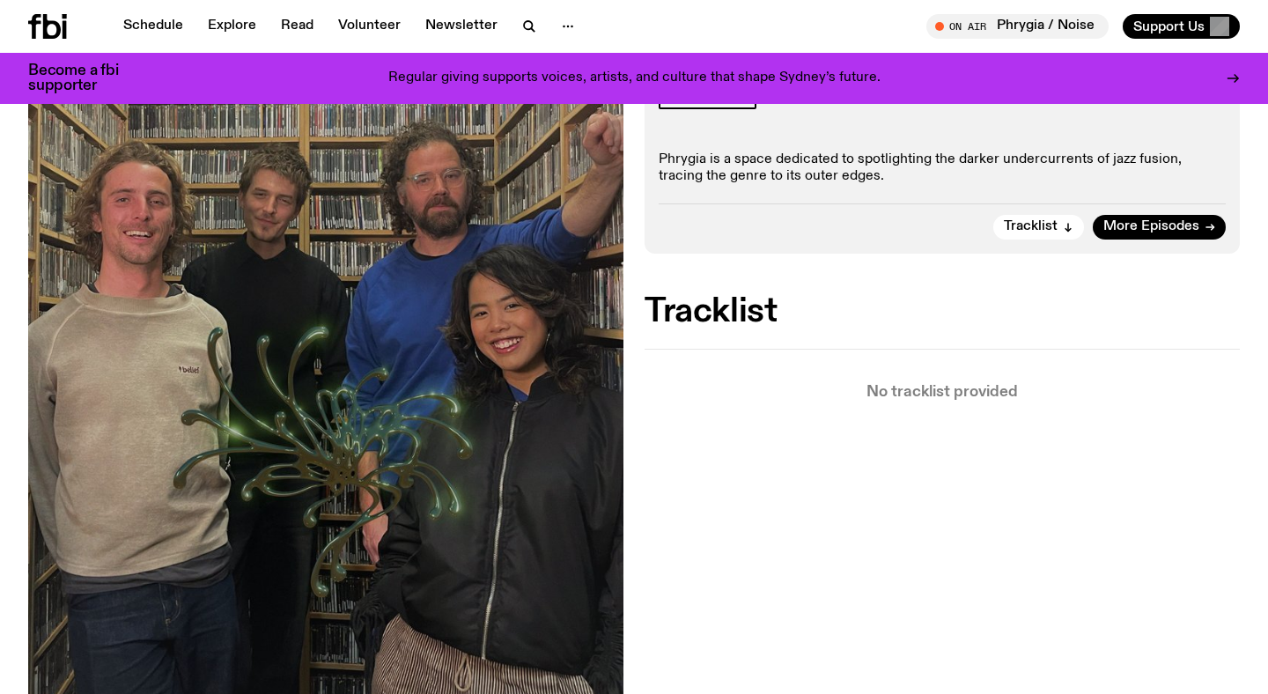
scroll to position [317, 0]
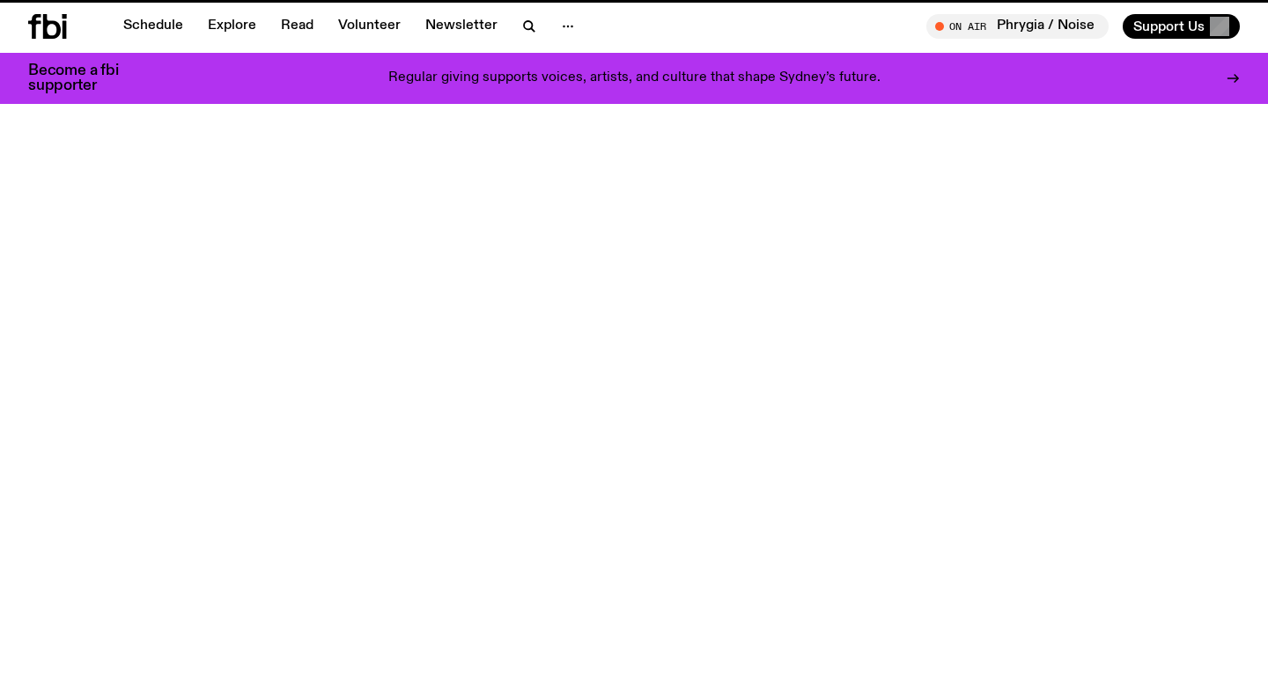
scroll to position [864, 0]
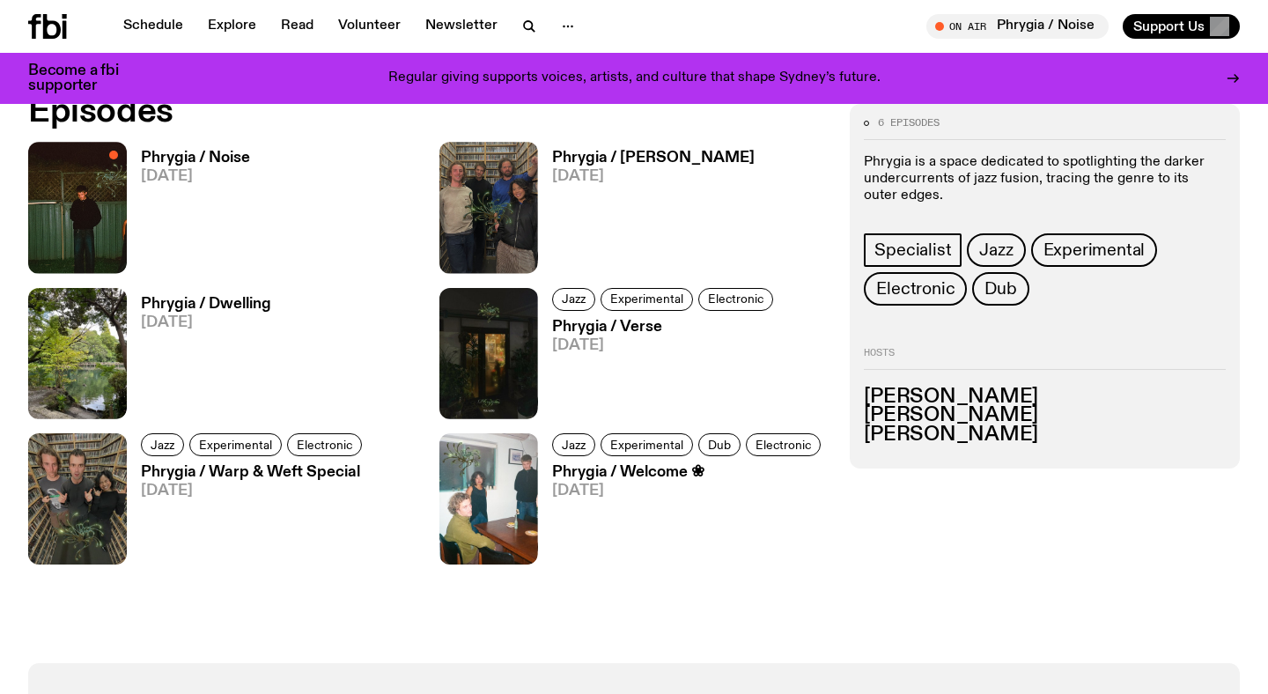
click at [576, 473] on h3 "Phrygia / Welcome ❀" at bounding box center [689, 472] width 274 height 15
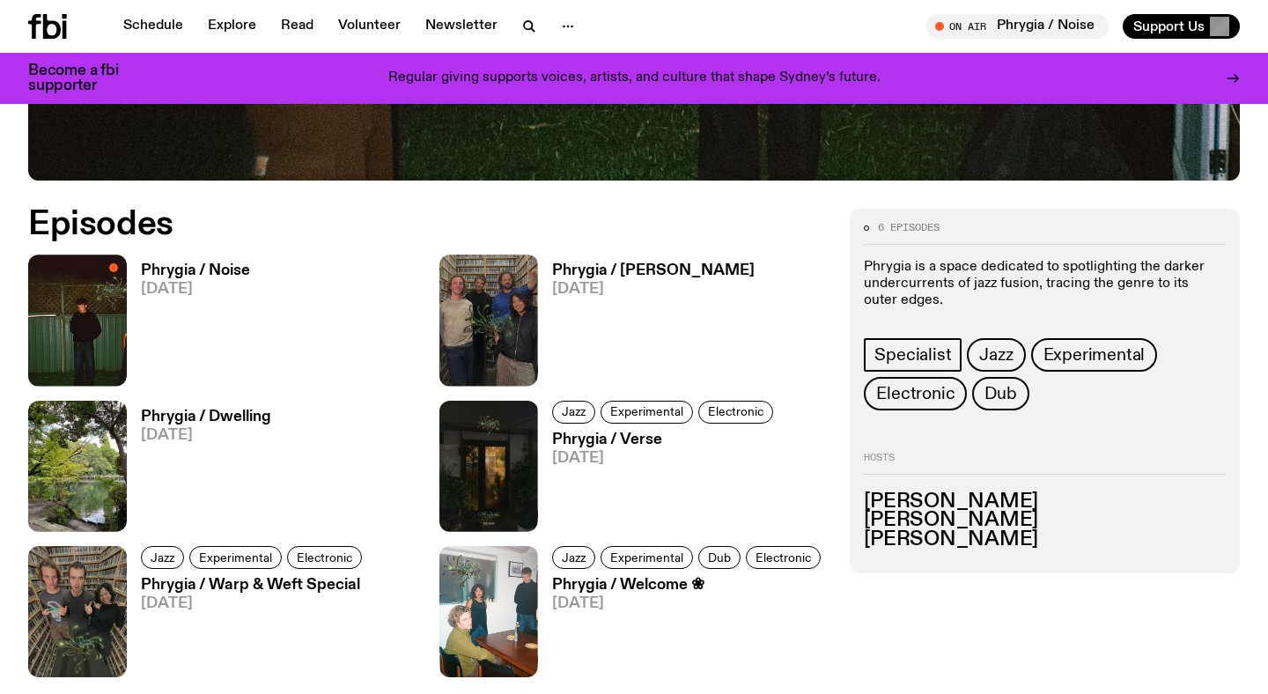
scroll to position [787, 0]
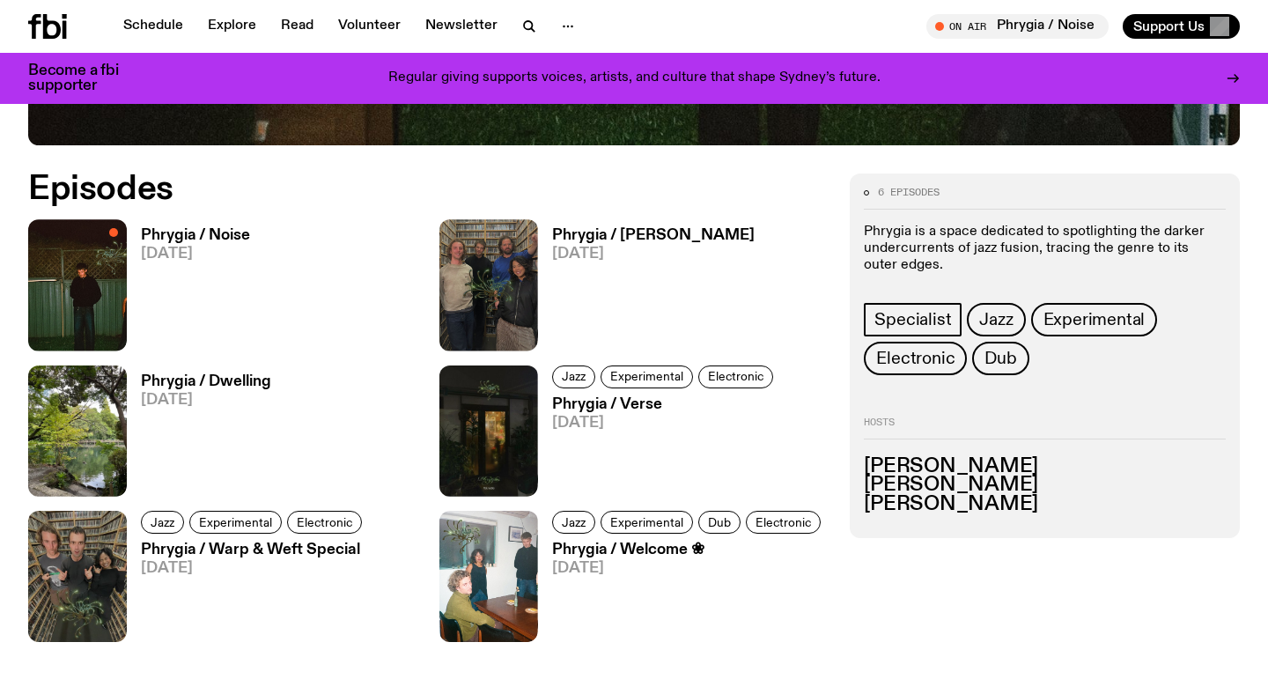
click at [236, 237] on h3 "Phrygia / Noise" at bounding box center [195, 235] width 109 height 15
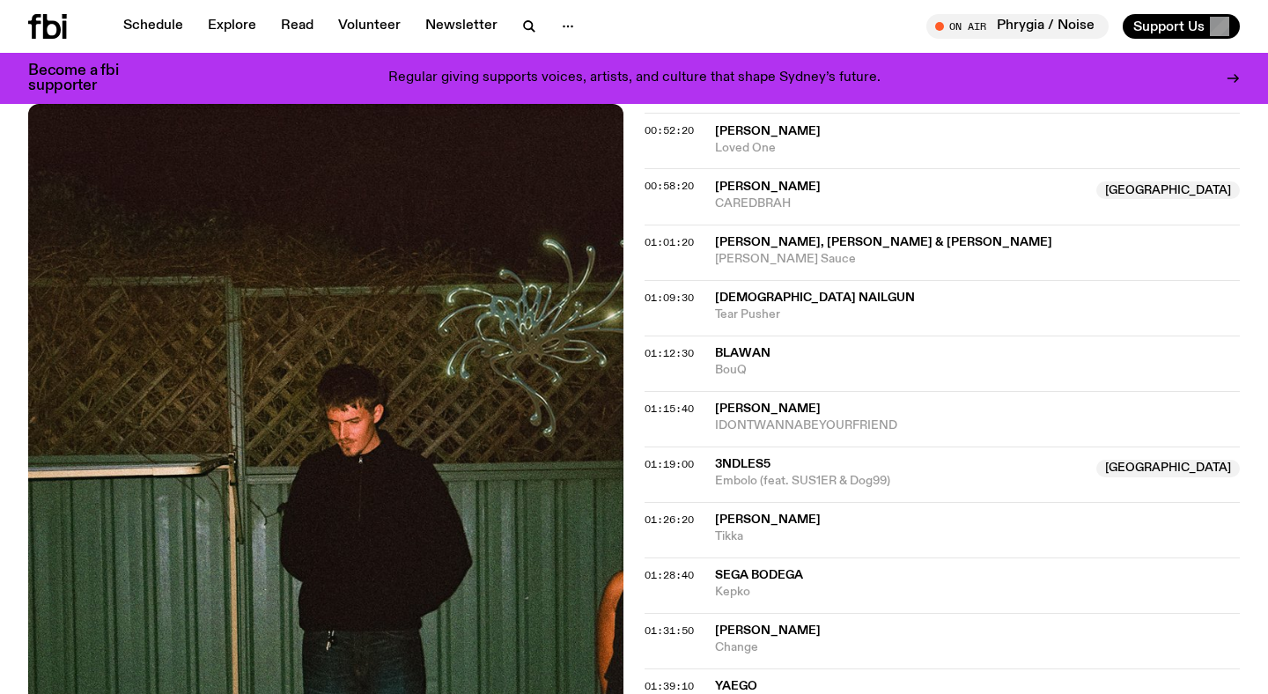
scroll to position [1066, 0]
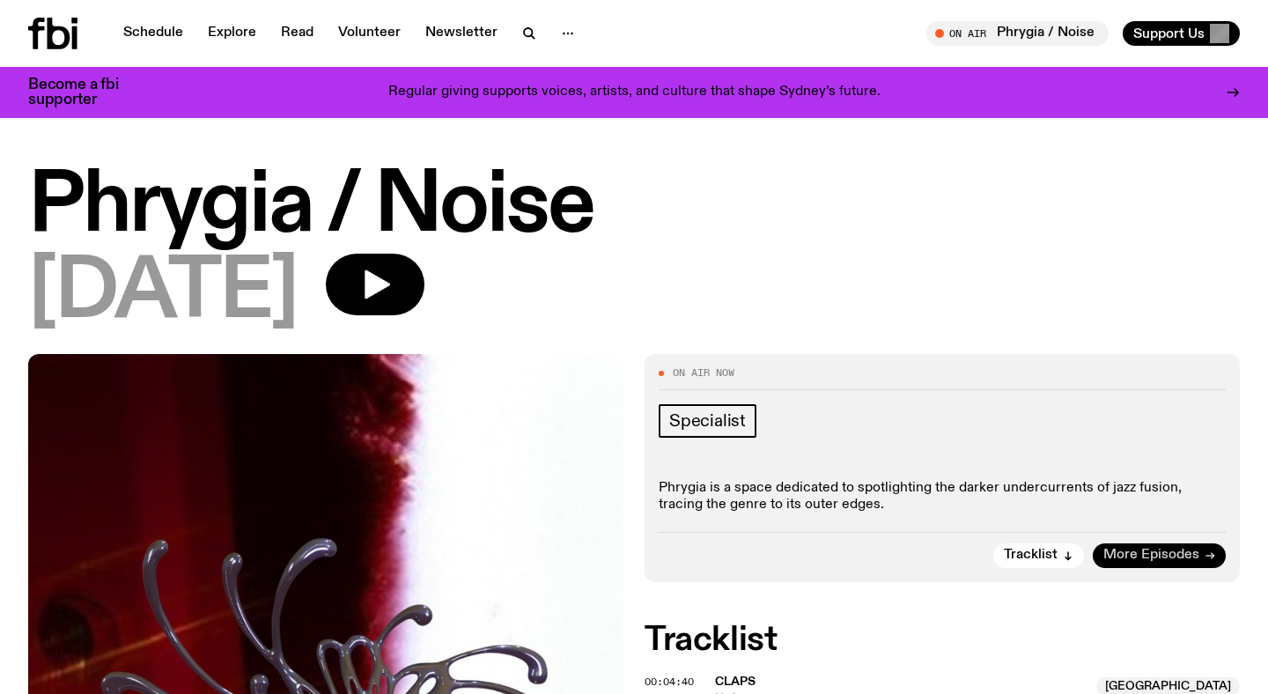
click at [1153, 557] on span "More Episodes" at bounding box center [1152, 555] width 96 height 13
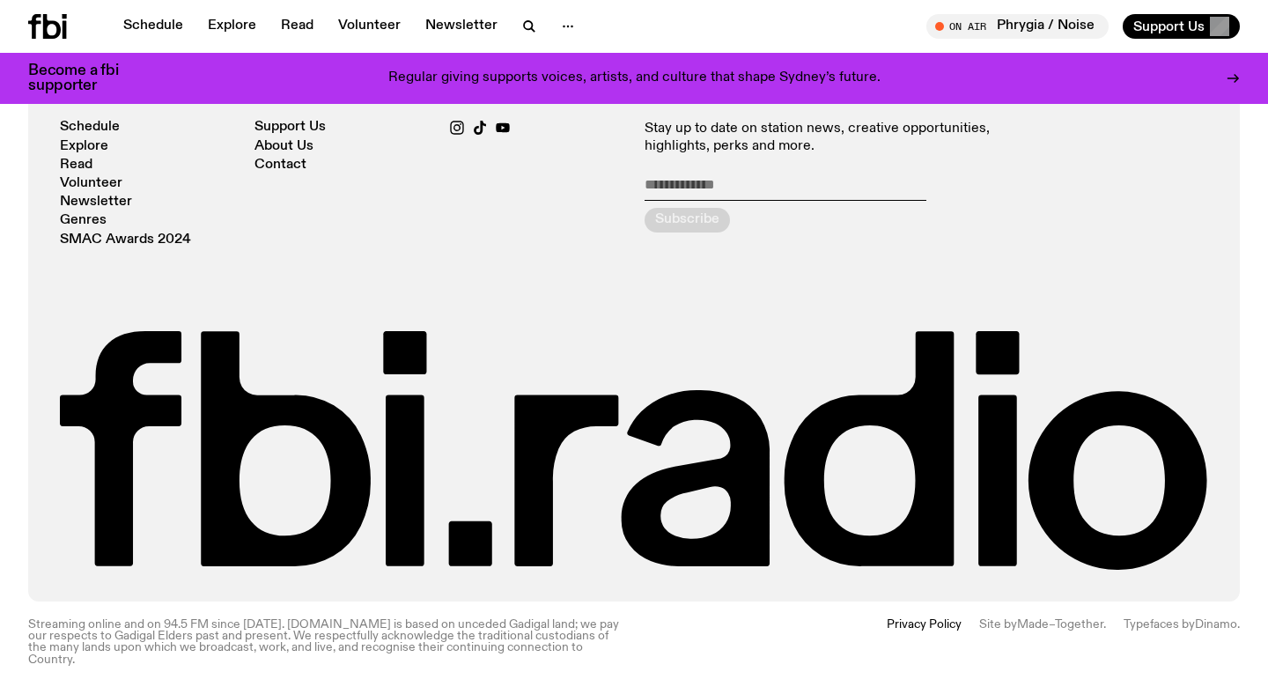
scroll to position [865, 0]
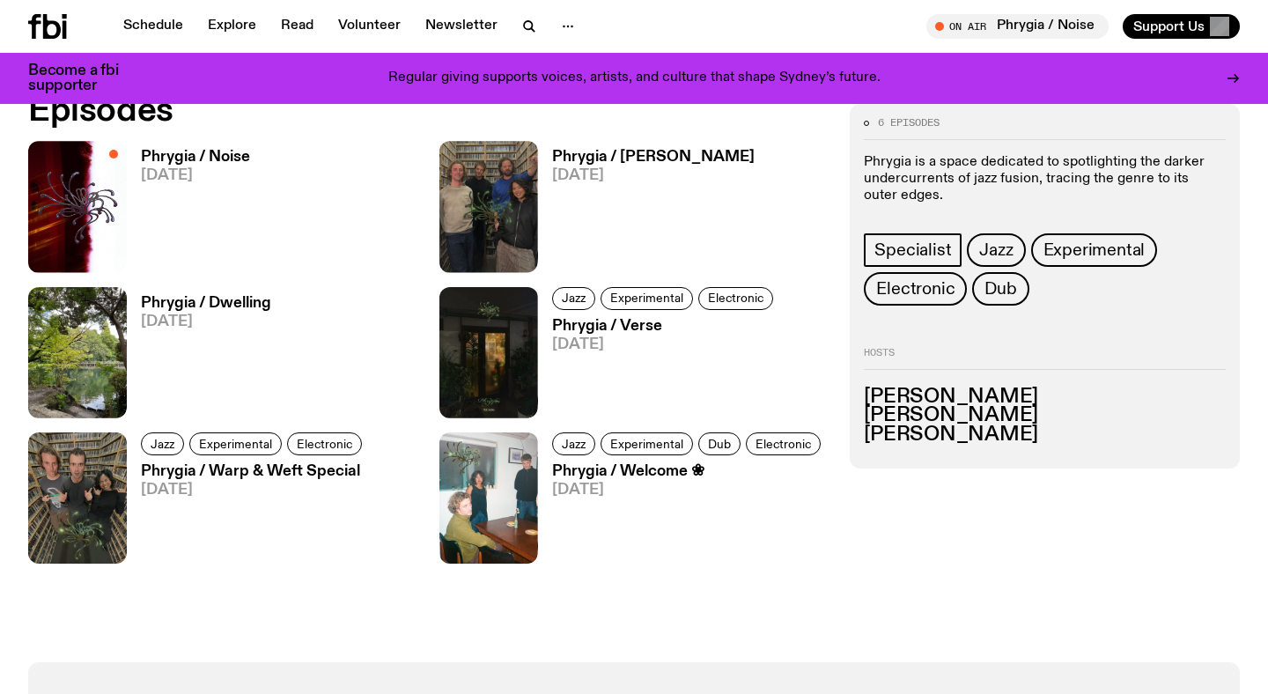
click at [224, 159] on h3 "Phrygia / Noise" at bounding box center [195, 157] width 109 height 15
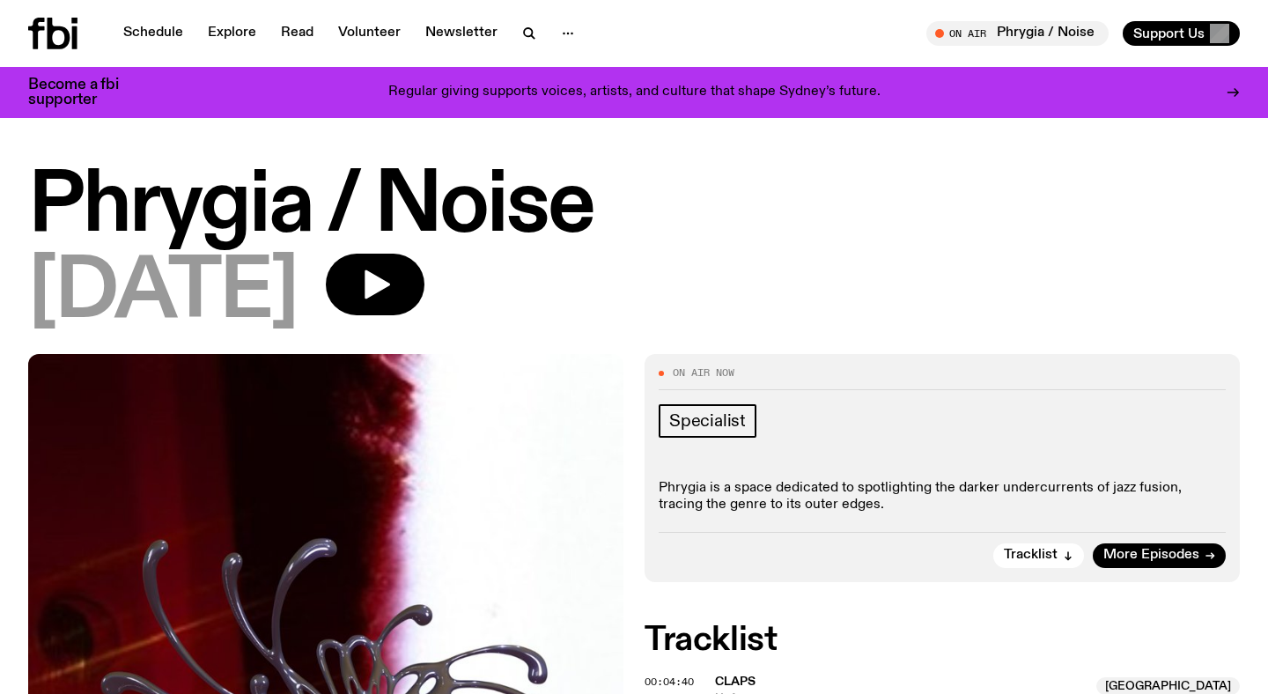
click at [67, 32] on icon at bounding box center [59, 34] width 23 height 32
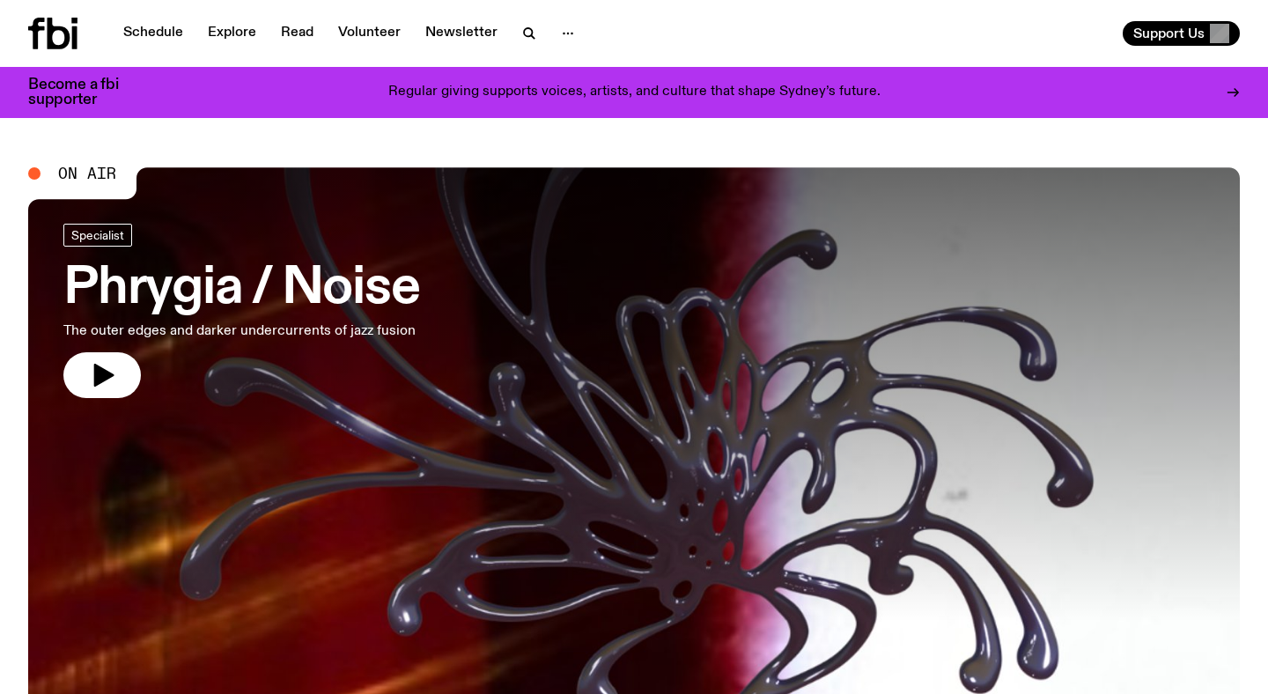
click at [689, 397] on div at bounding box center [634, 394] width 1212 height 455
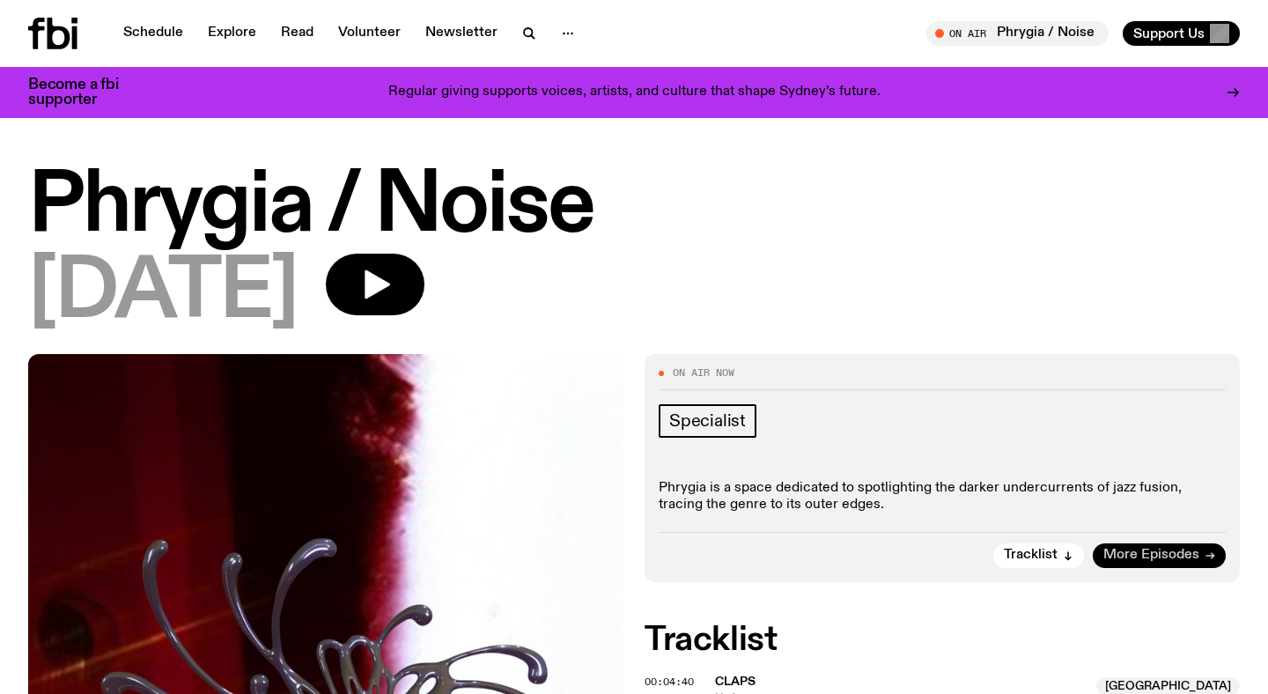
click at [1123, 562] on span "More Episodes" at bounding box center [1152, 555] width 96 height 13
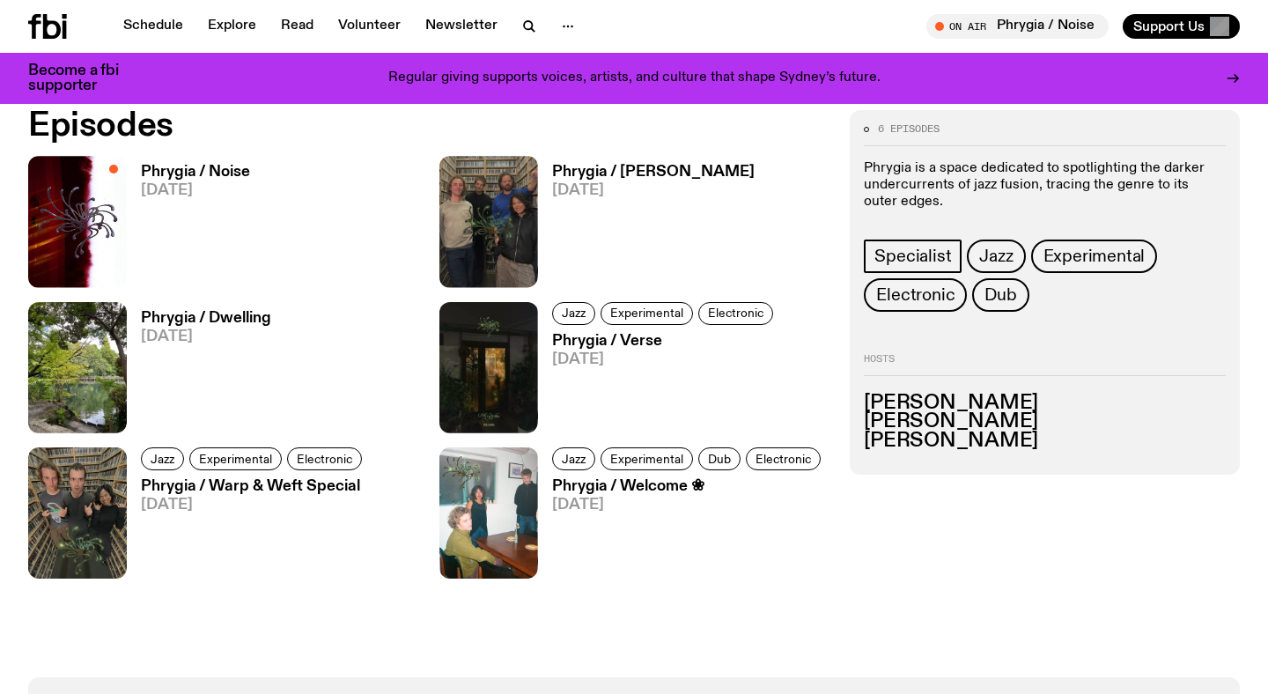
scroll to position [853, 0]
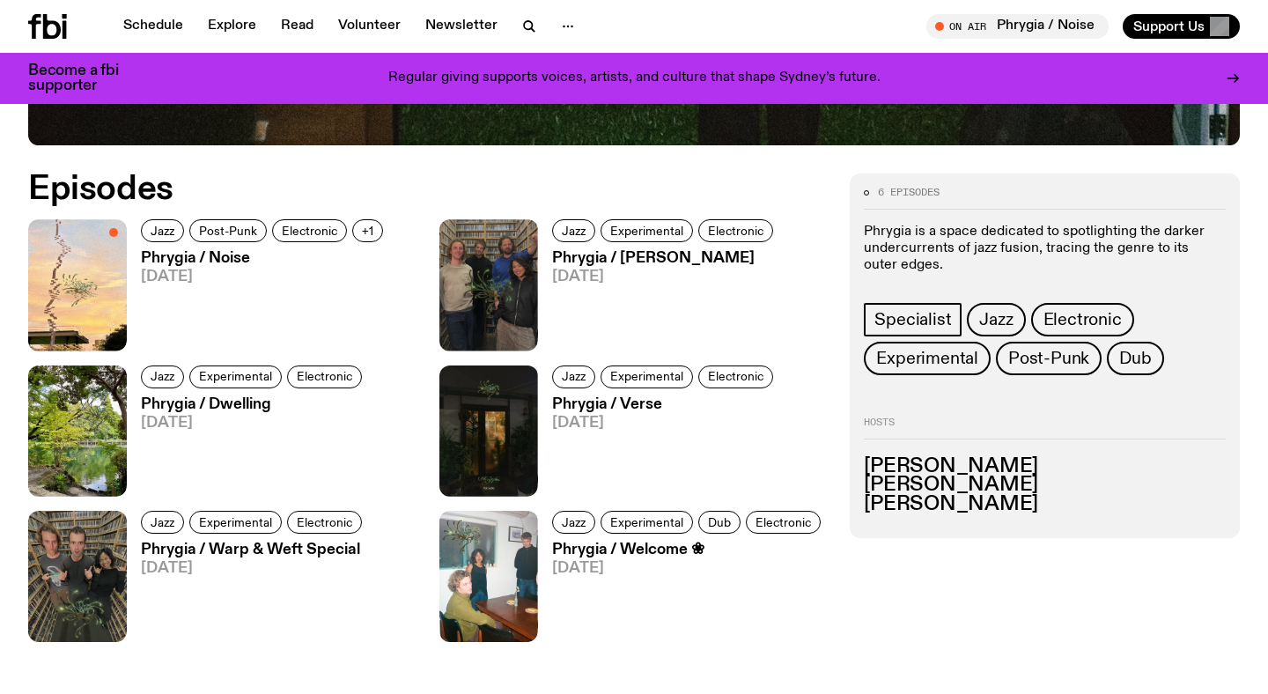
scroll to position [817, 0]
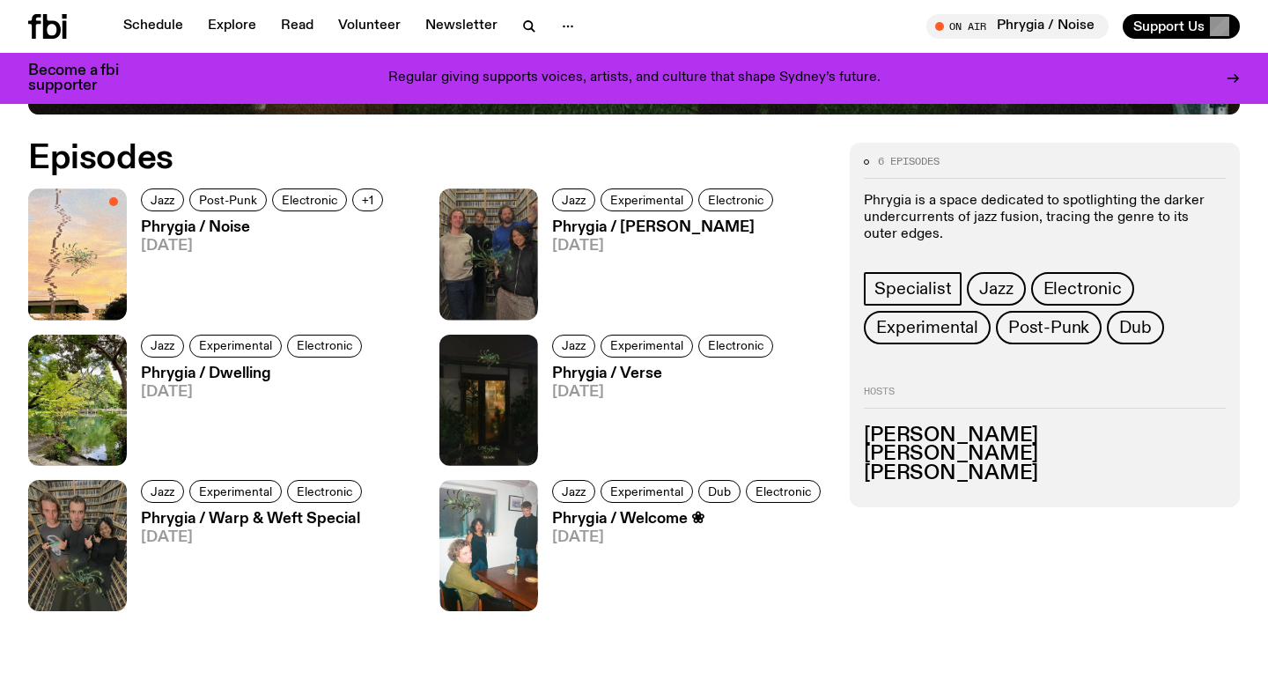
click at [238, 367] on h3 "Phrygia / Dwelling" at bounding box center [254, 373] width 226 height 15
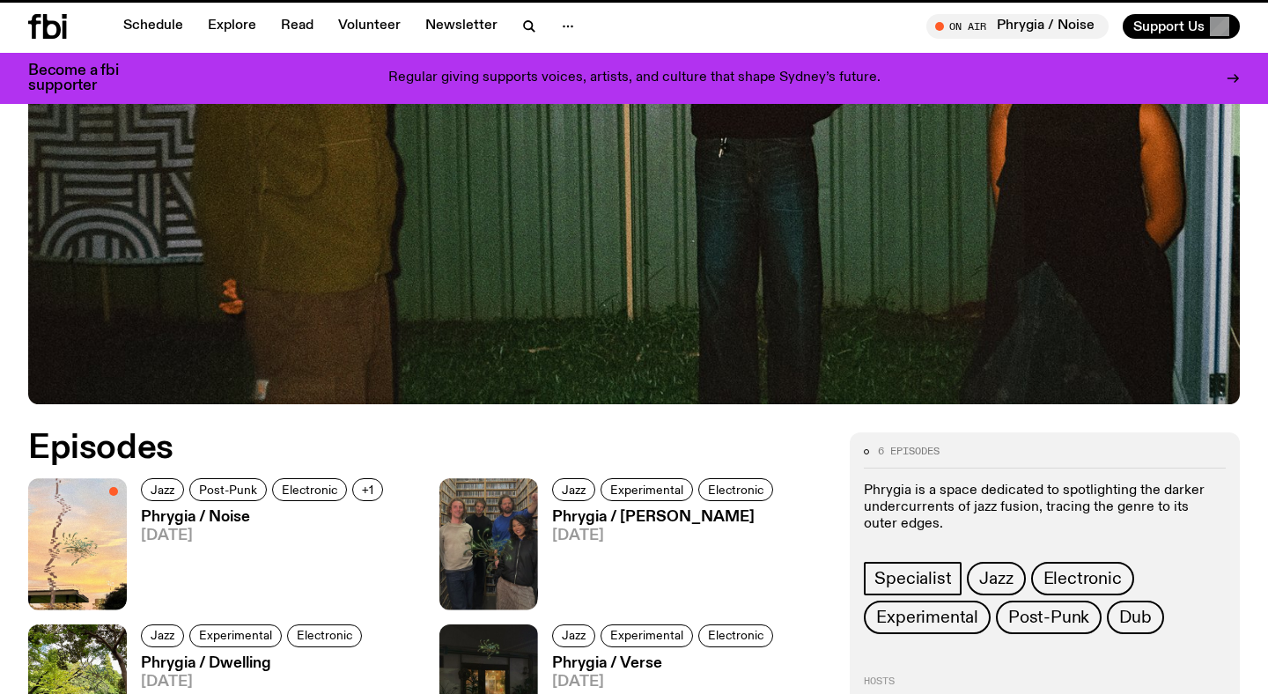
scroll to position [817, 0]
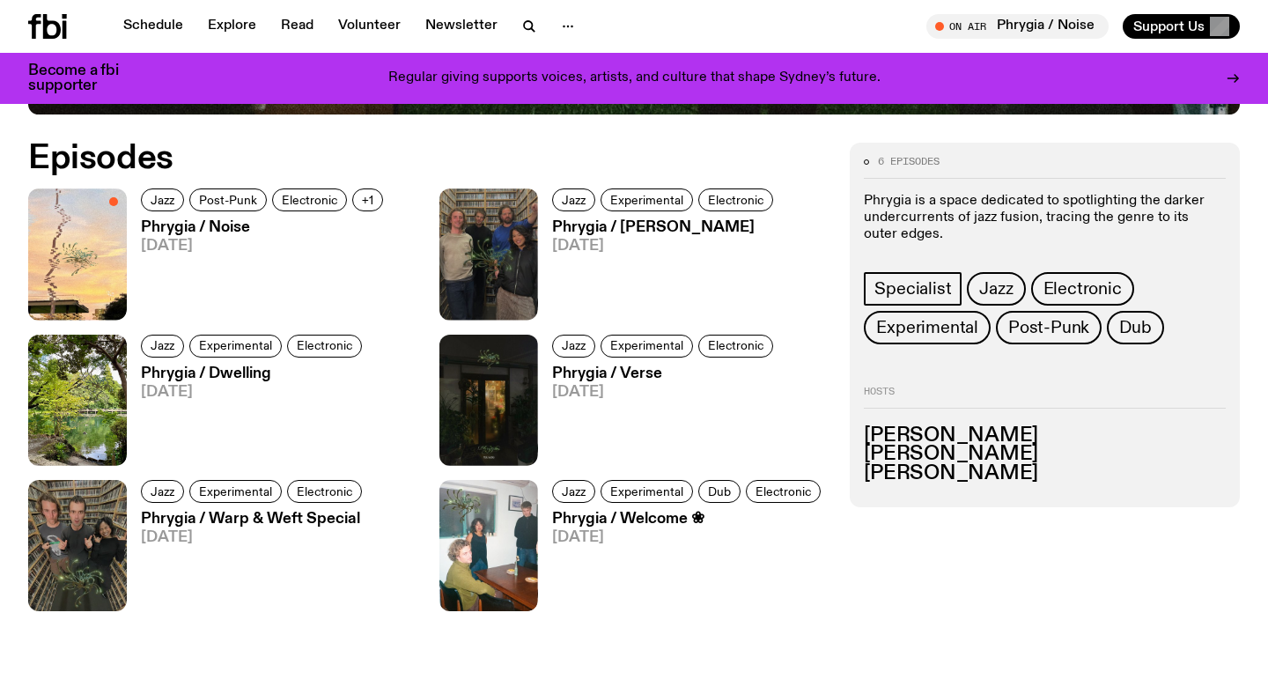
click at [579, 234] on h3 "Phrygia / Laurence Pike" at bounding box center [665, 227] width 226 height 15
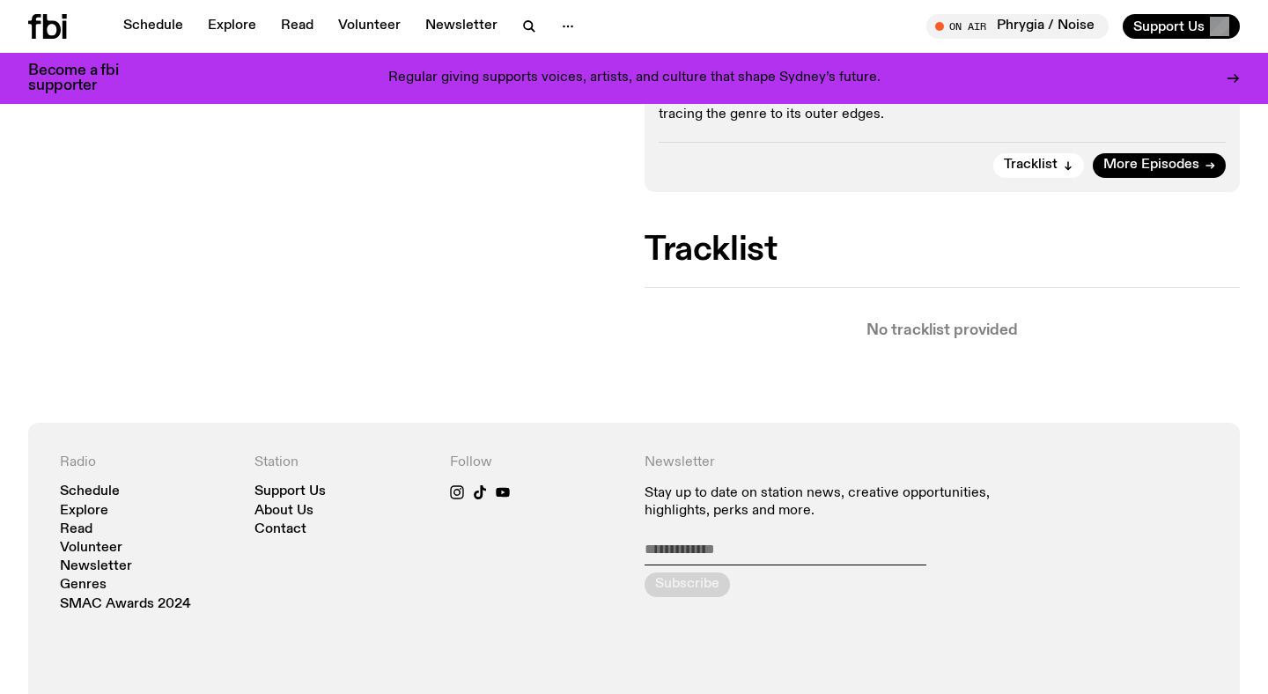
scroll to position [395, 0]
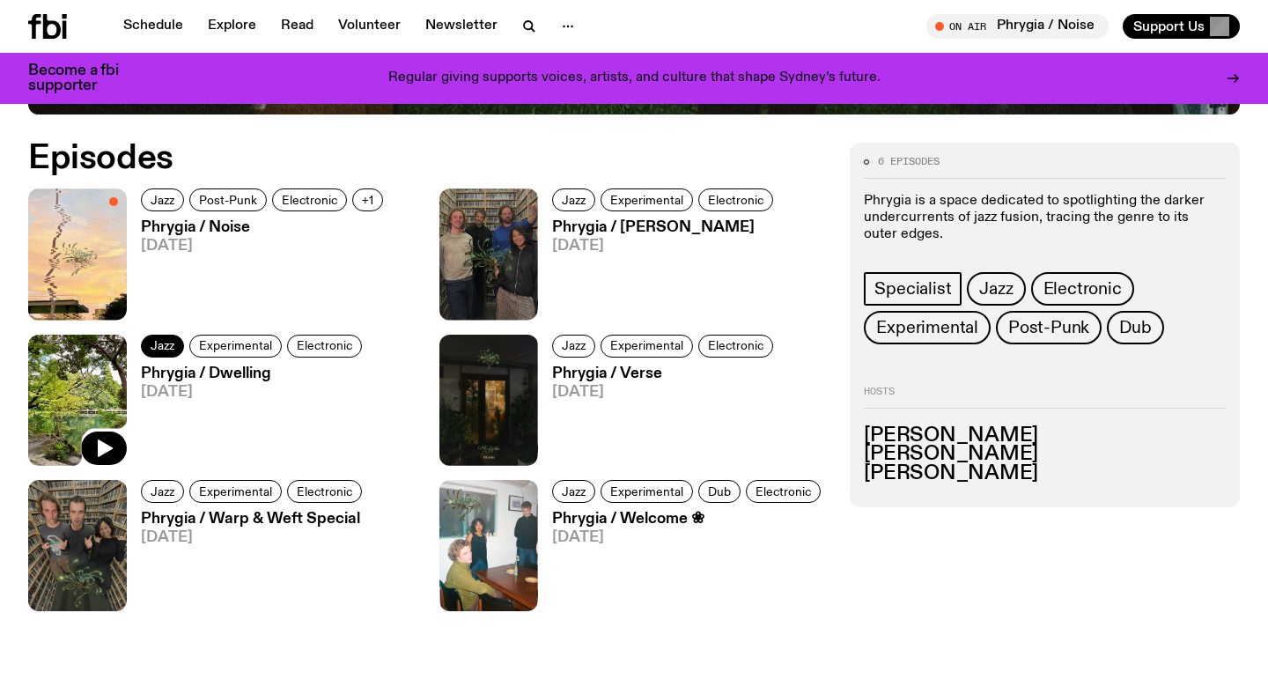
scroll to position [818, 0]
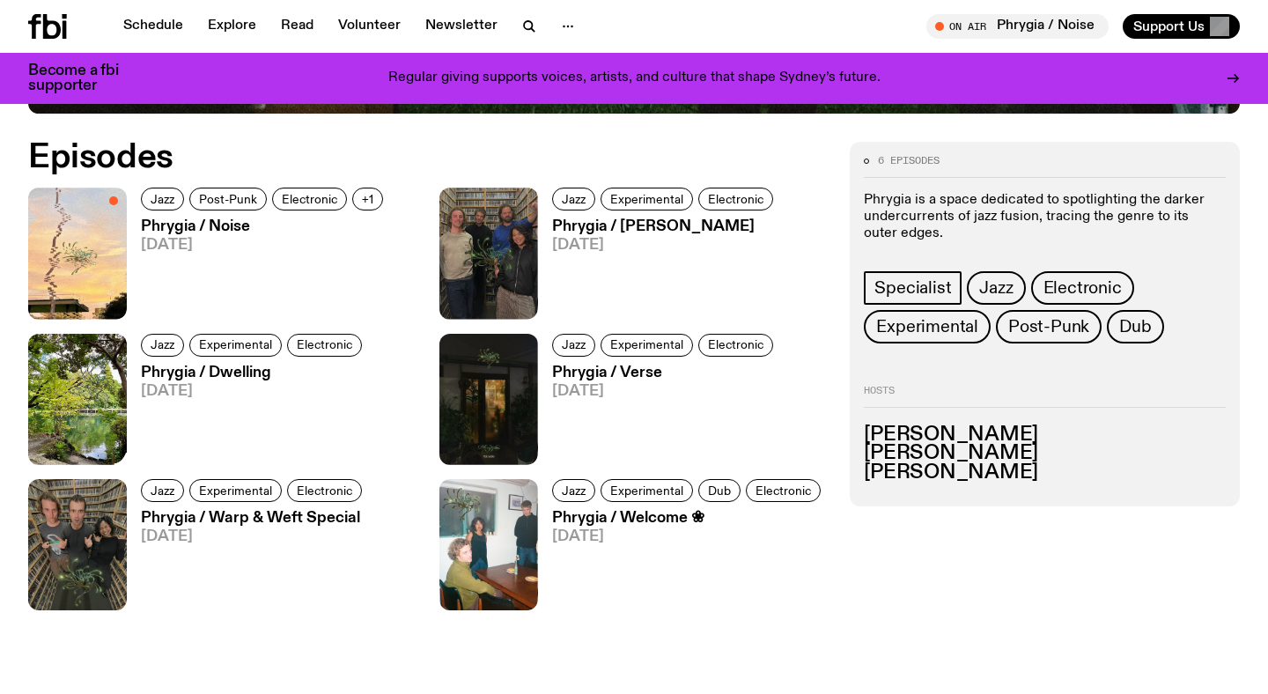
click at [85, 256] on img at bounding box center [77, 253] width 99 height 131
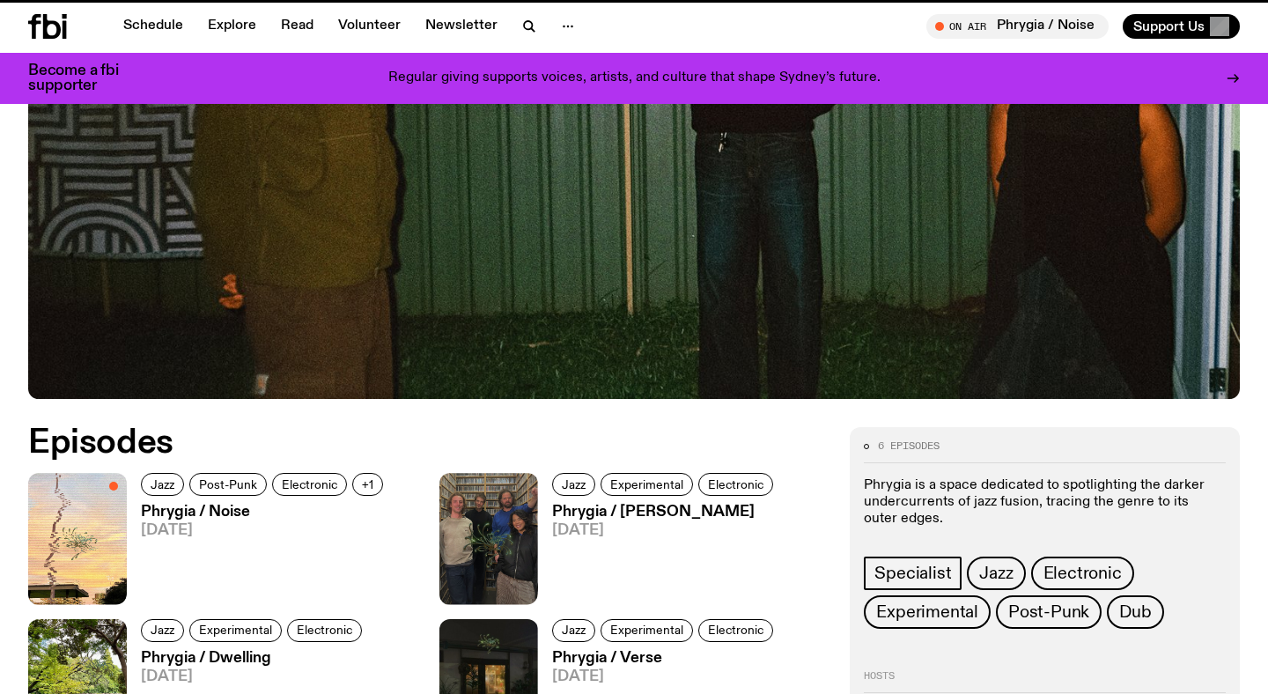
scroll to position [818, 0]
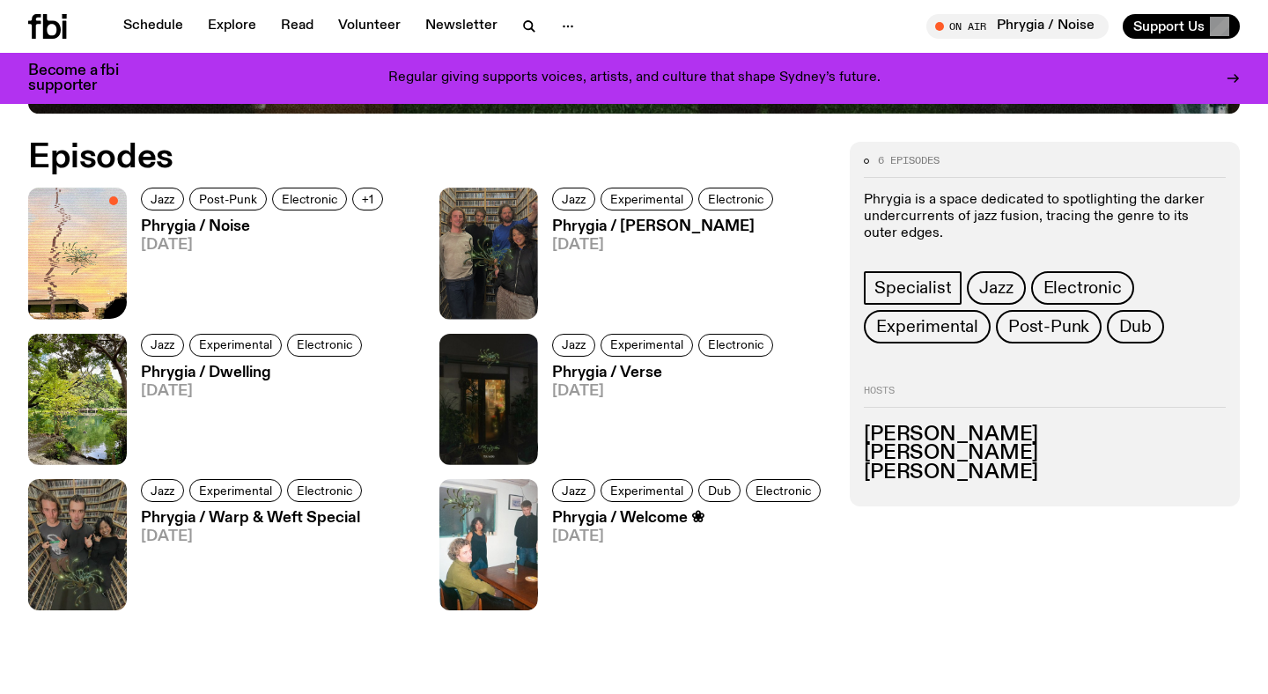
click at [104, 275] on img at bounding box center [77, 253] width 99 height 131
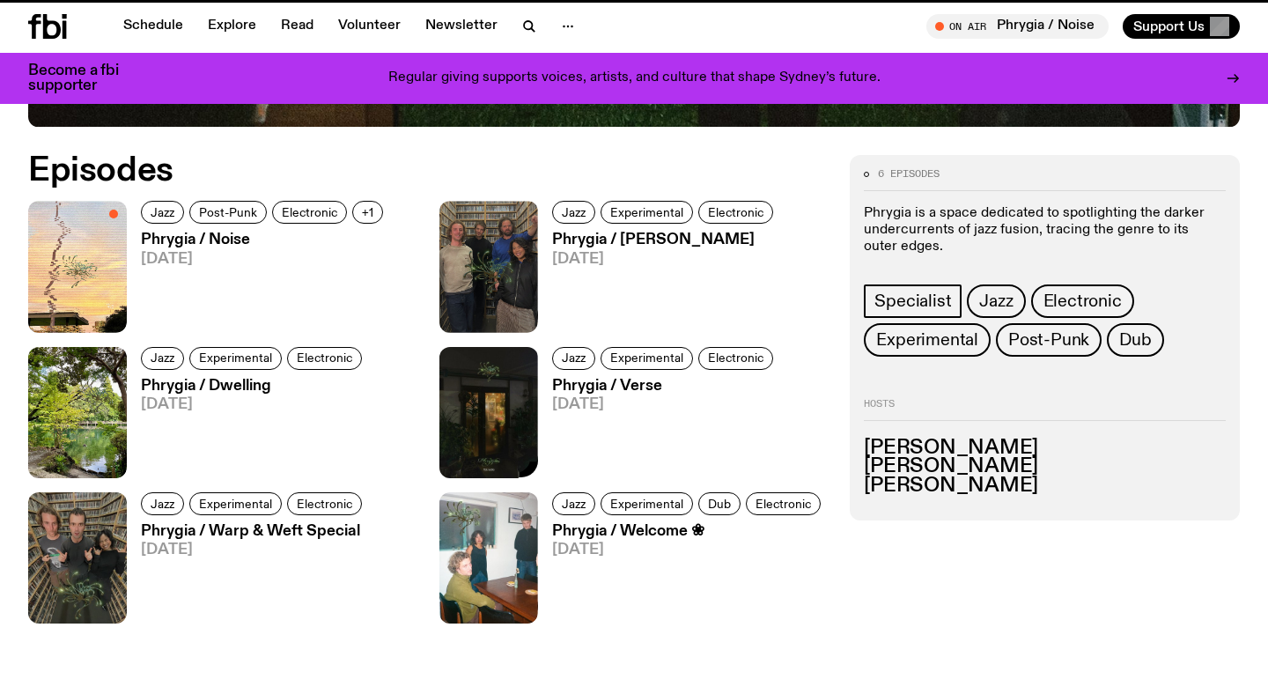
scroll to position [804, 0]
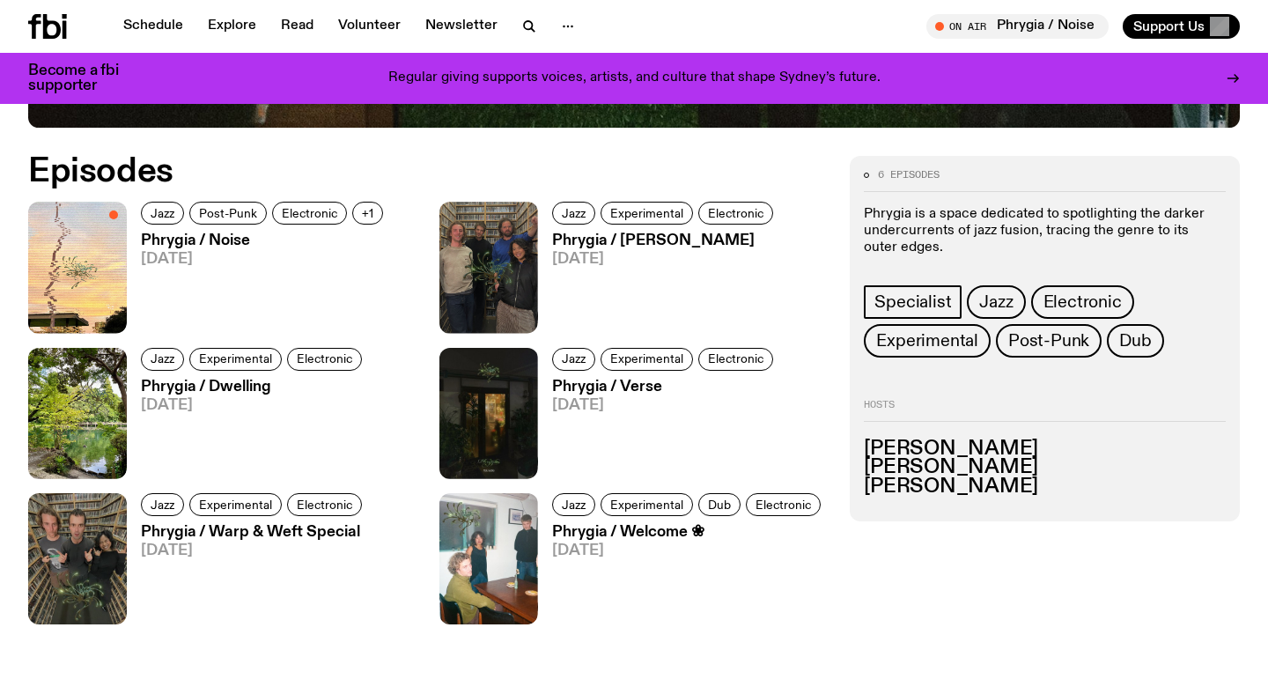
click at [182, 382] on h3 "Phrygia / Dwelling" at bounding box center [254, 387] width 226 height 15
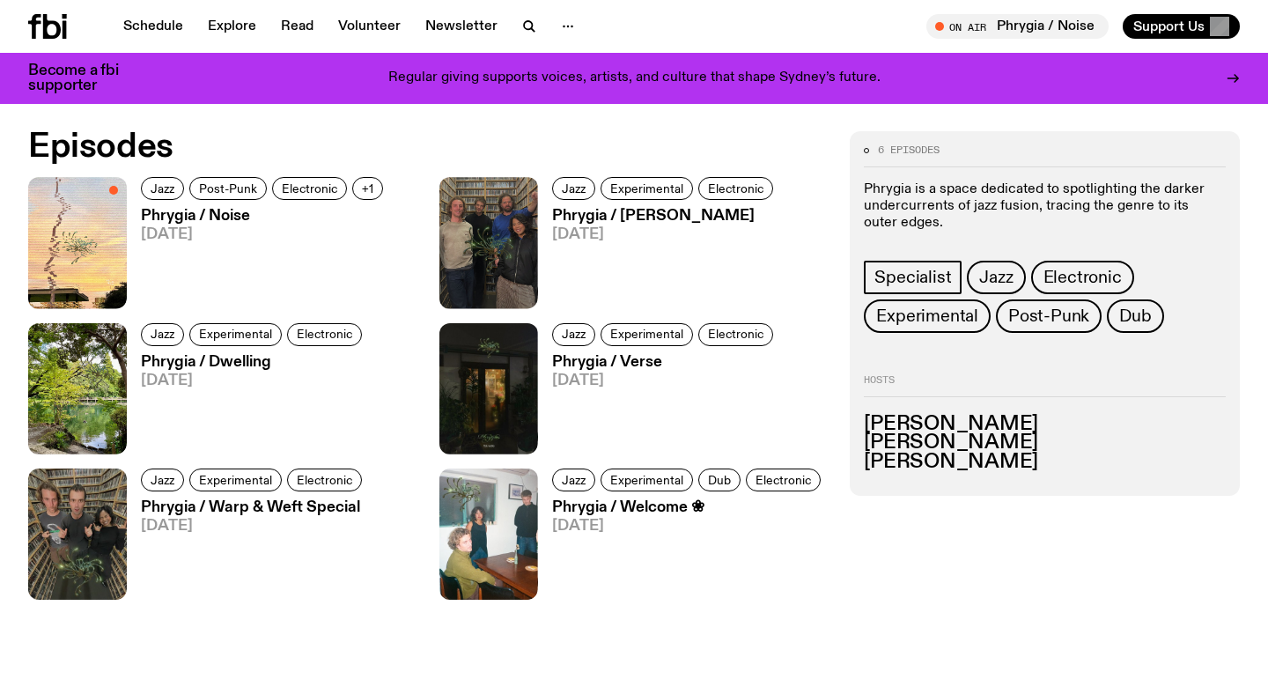
scroll to position [826, 0]
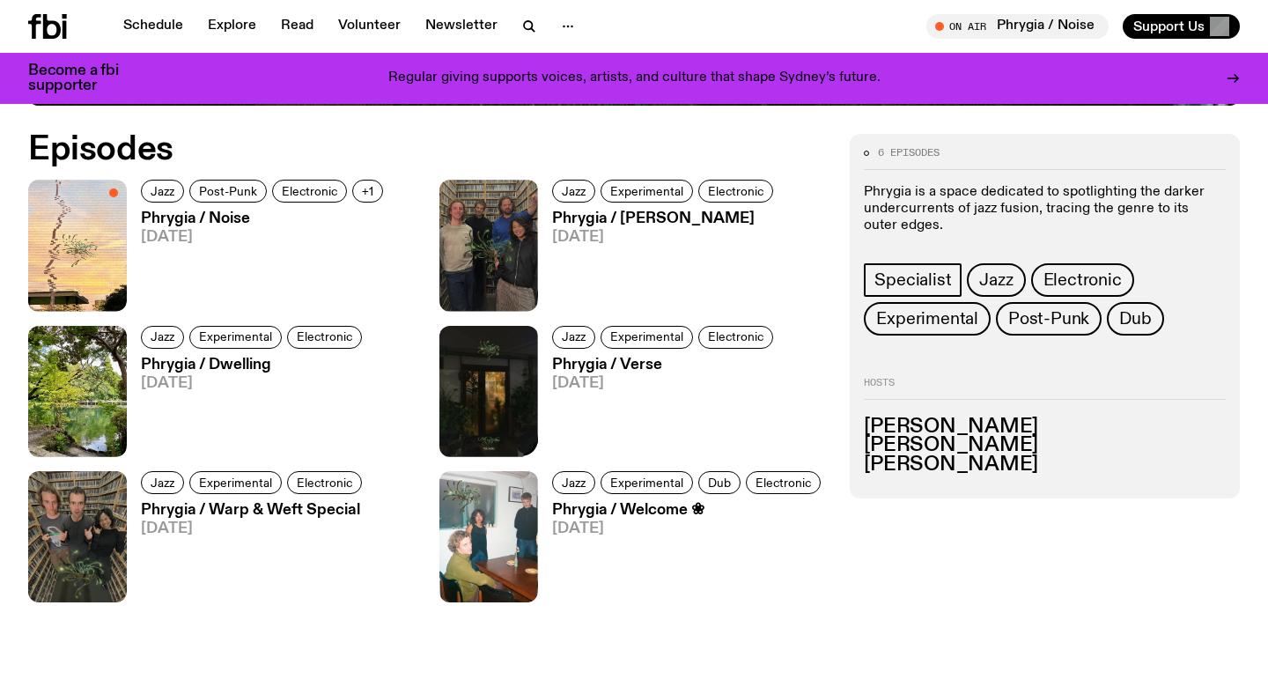
click at [484, 395] on img at bounding box center [489, 391] width 99 height 131
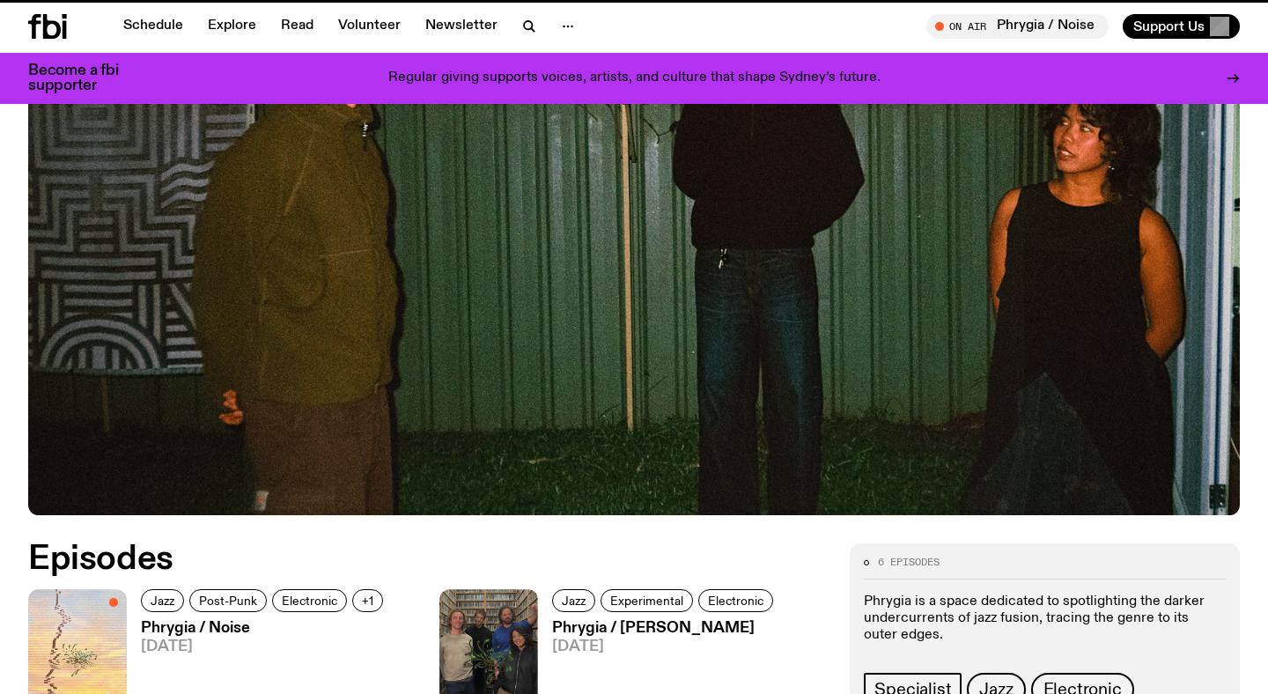
scroll to position [826, 0]
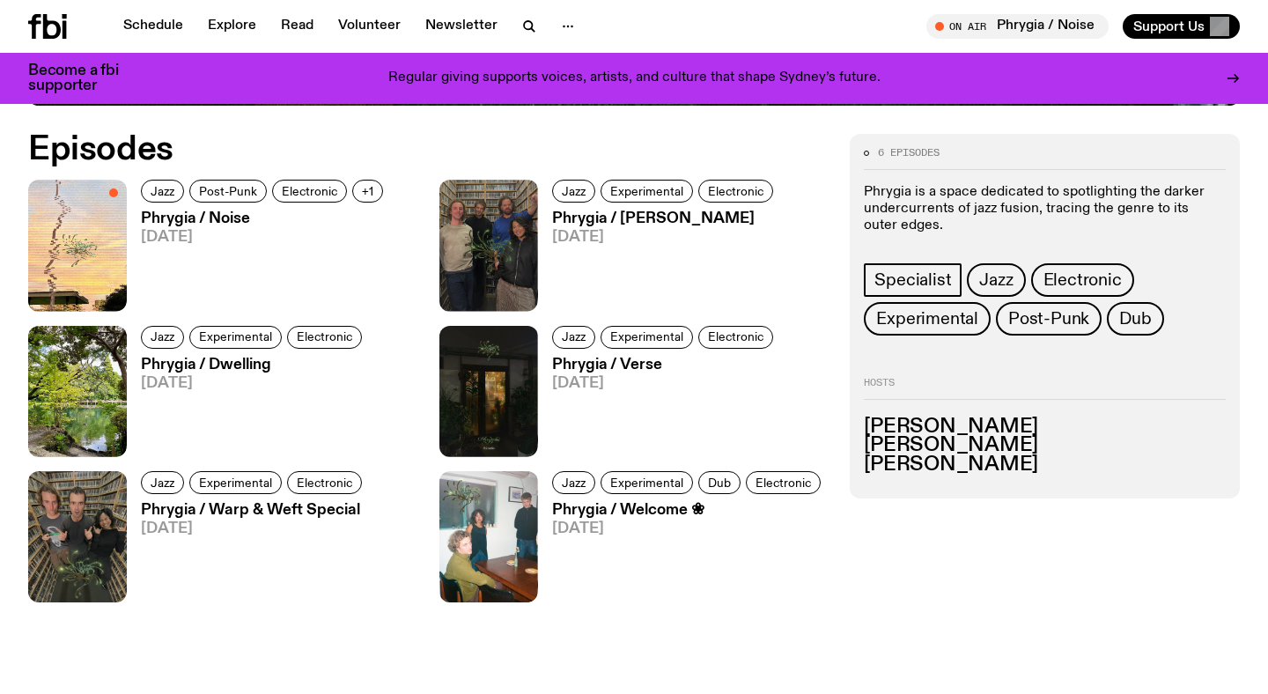
click at [103, 240] on img at bounding box center [77, 245] width 99 height 131
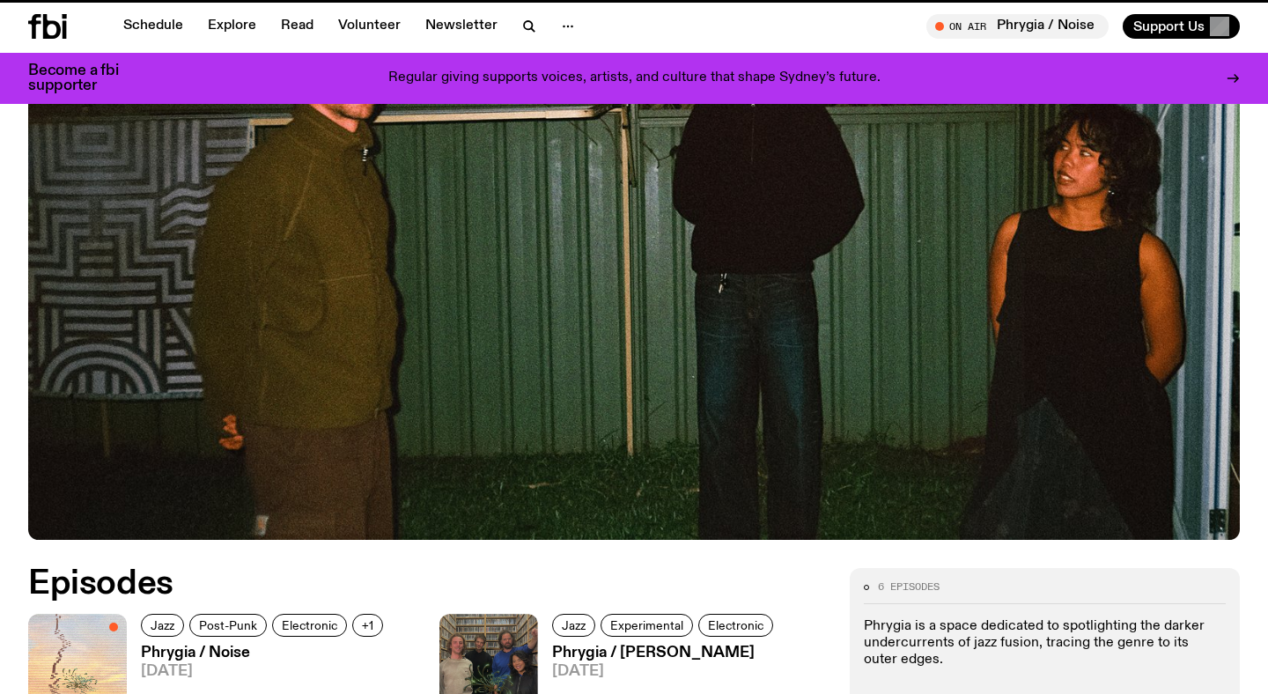
scroll to position [826, 0]
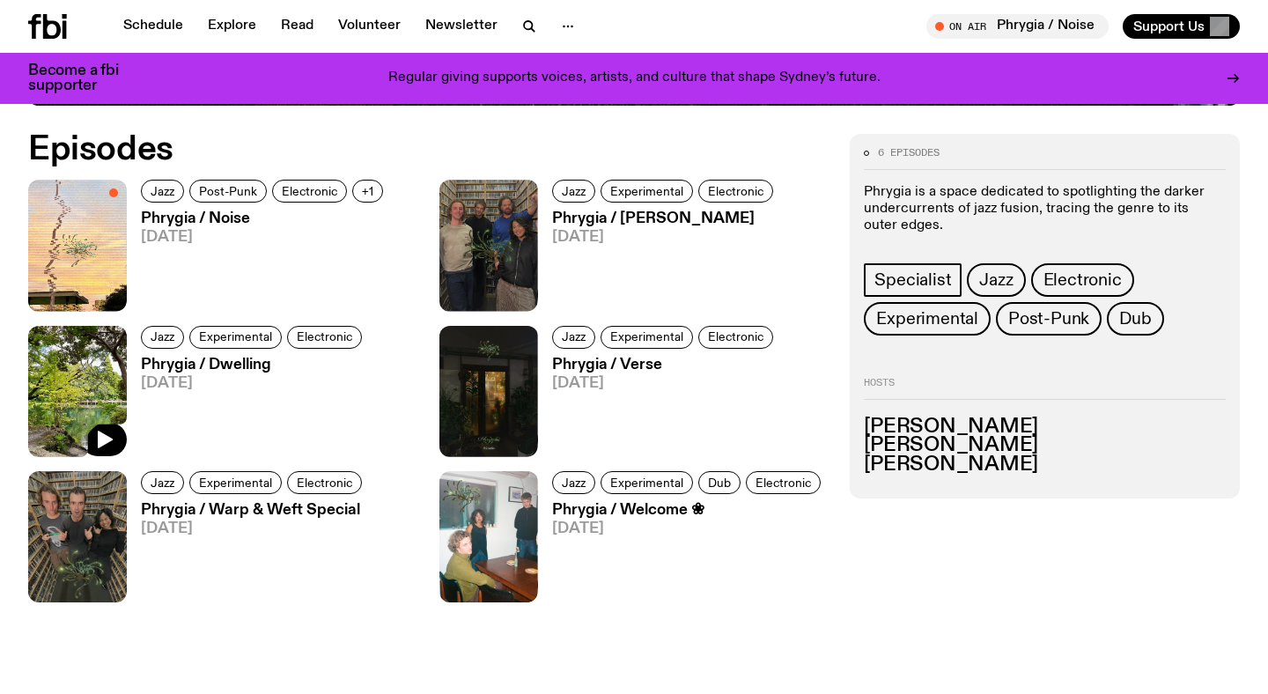
click at [92, 391] on img at bounding box center [77, 391] width 99 height 131
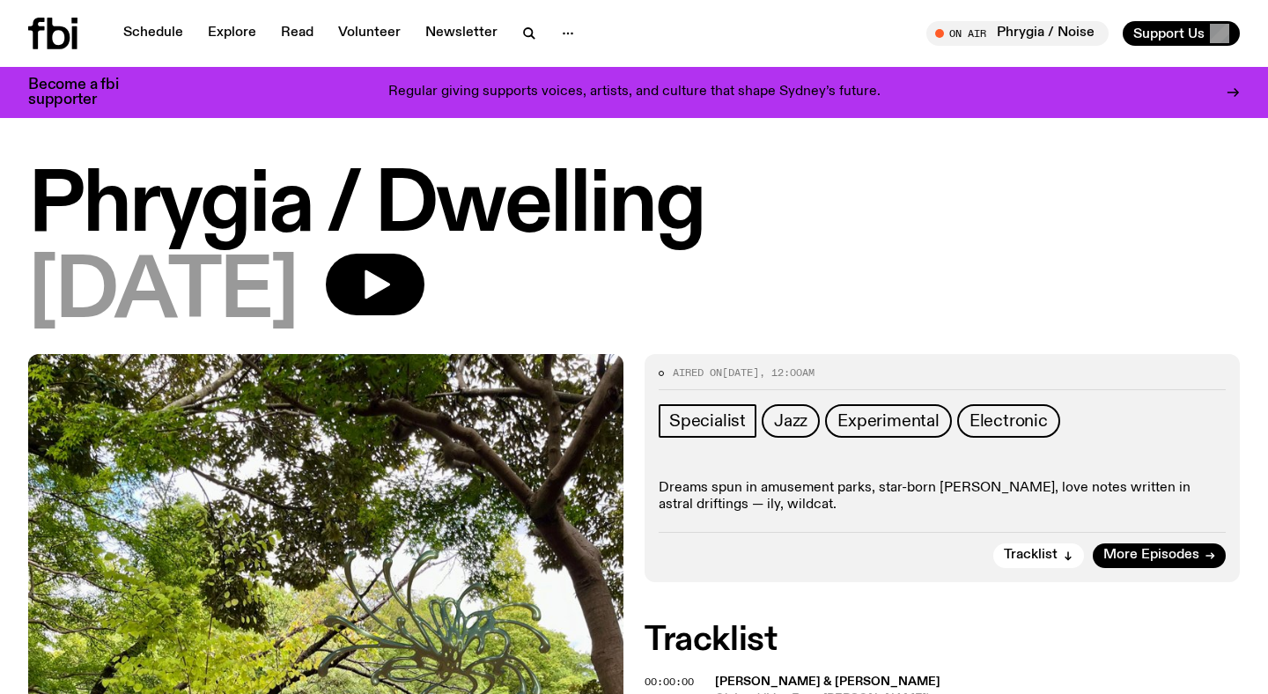
click at [1120, 103] on div "Become a fbi supporter Regular giving supports voices, artists, and culture tha…" at bounding box center [634, 92] width 1212 height 51
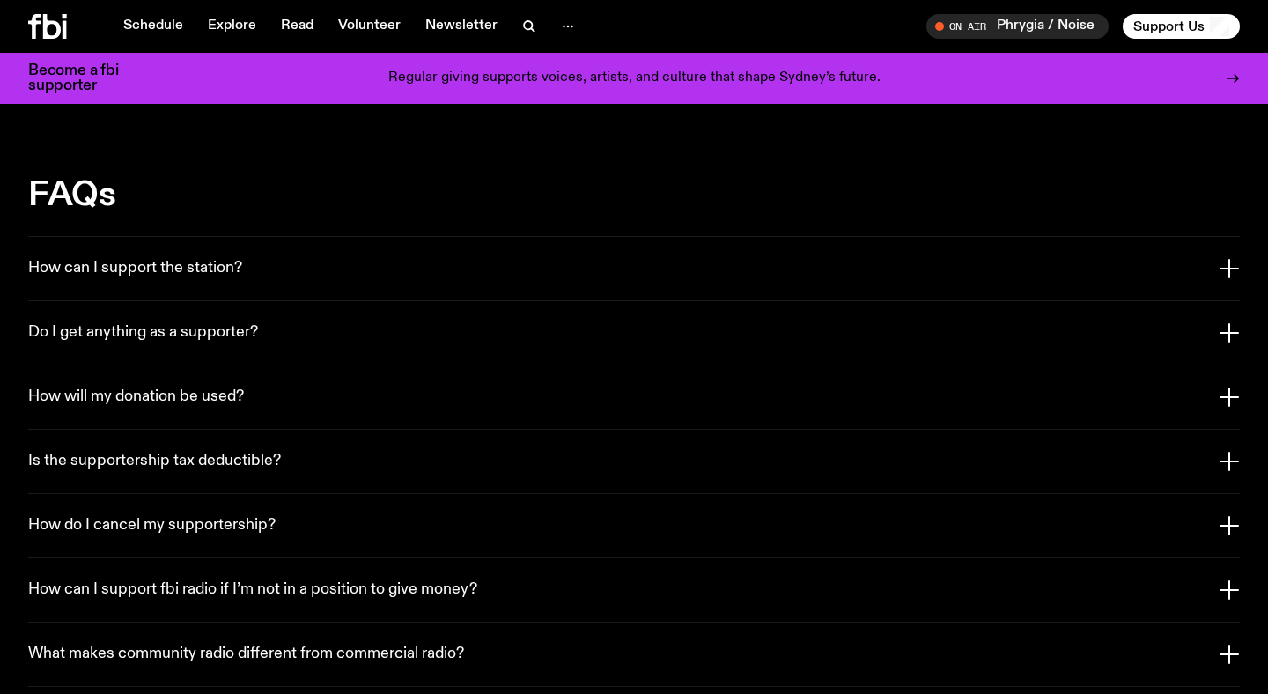
scroll to position [3092, 0]
click at [373, 310] on button "Do I get anything as a supporter?" at bounding box center [634, 333] width 1212 height 63
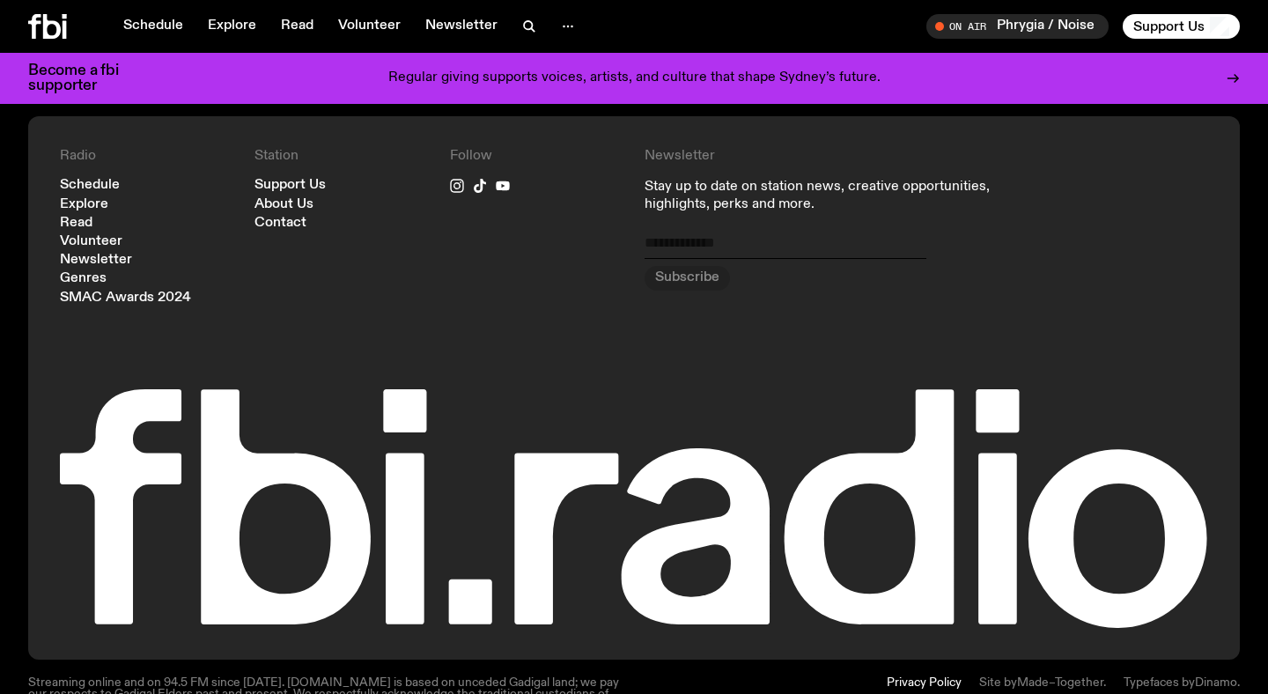
scroll to position [4550, 0]
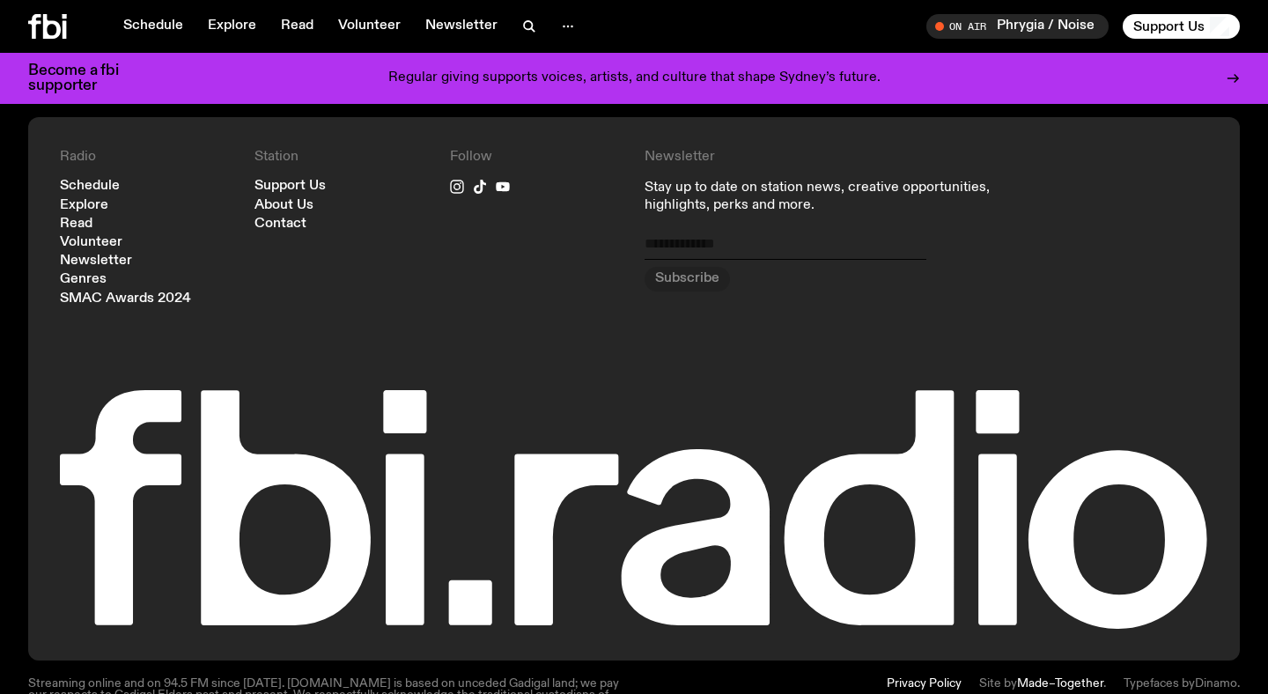
click at [1048, 677] on link "Made–Together" at bounding box center [1060, 683] width 86 height 12
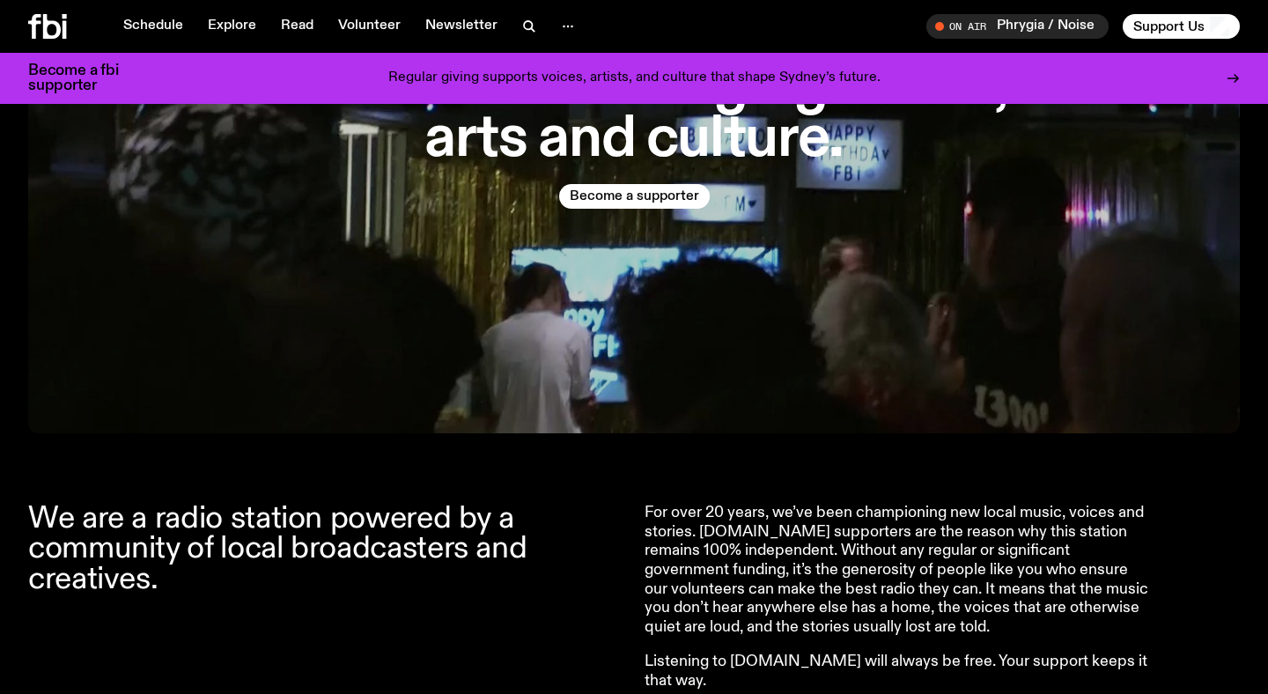
scroll to position [0, 0]
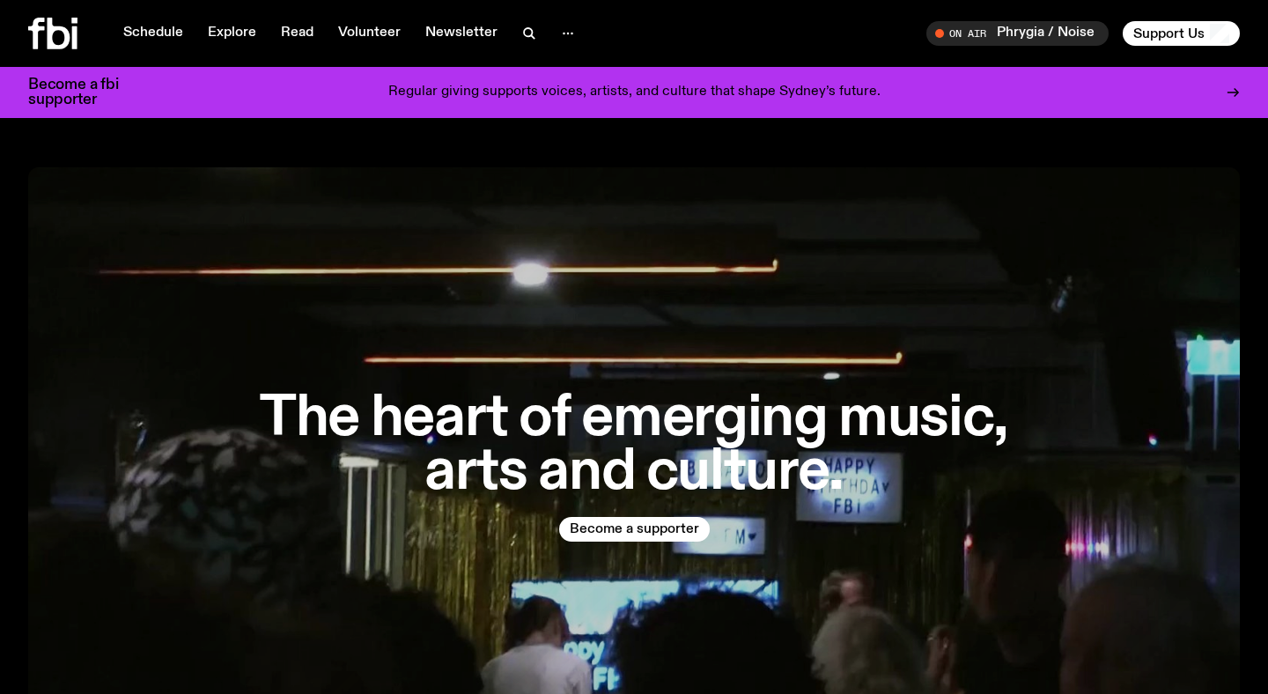
click at [63, 33] on icon at bounding box center [52, 34] width 49 height 32
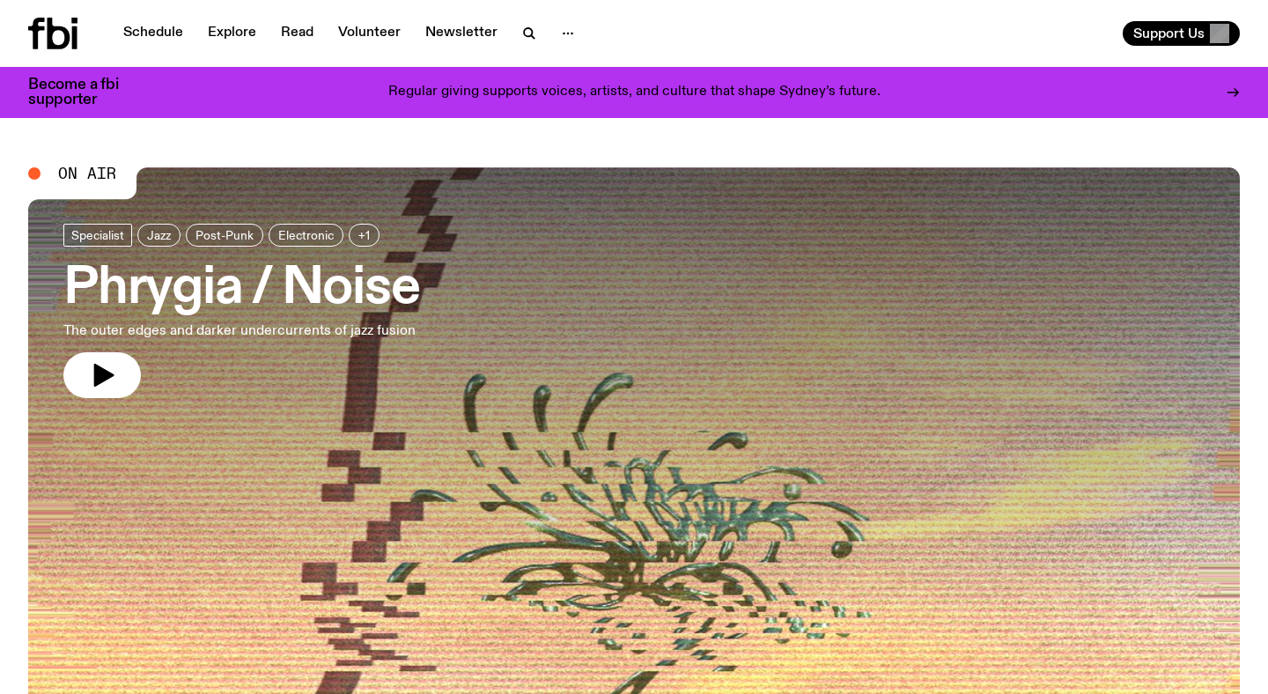
click at [374, 305] on h3 "Phrygia / Noise" at bounding box center [241, 288] width 356 height 49
